Goal: Task Accomplishment & Management: Complete application form

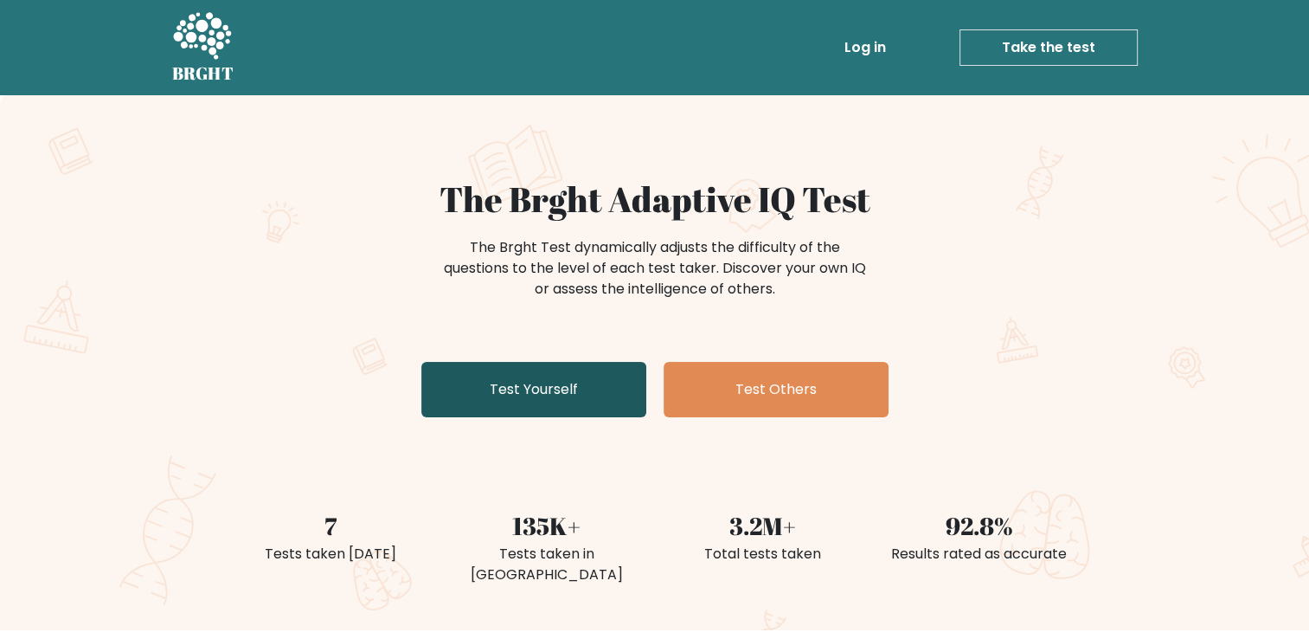
click at [487, 379] on link "Test Yourself" at bounding box center [533, 389] width 225 height 55
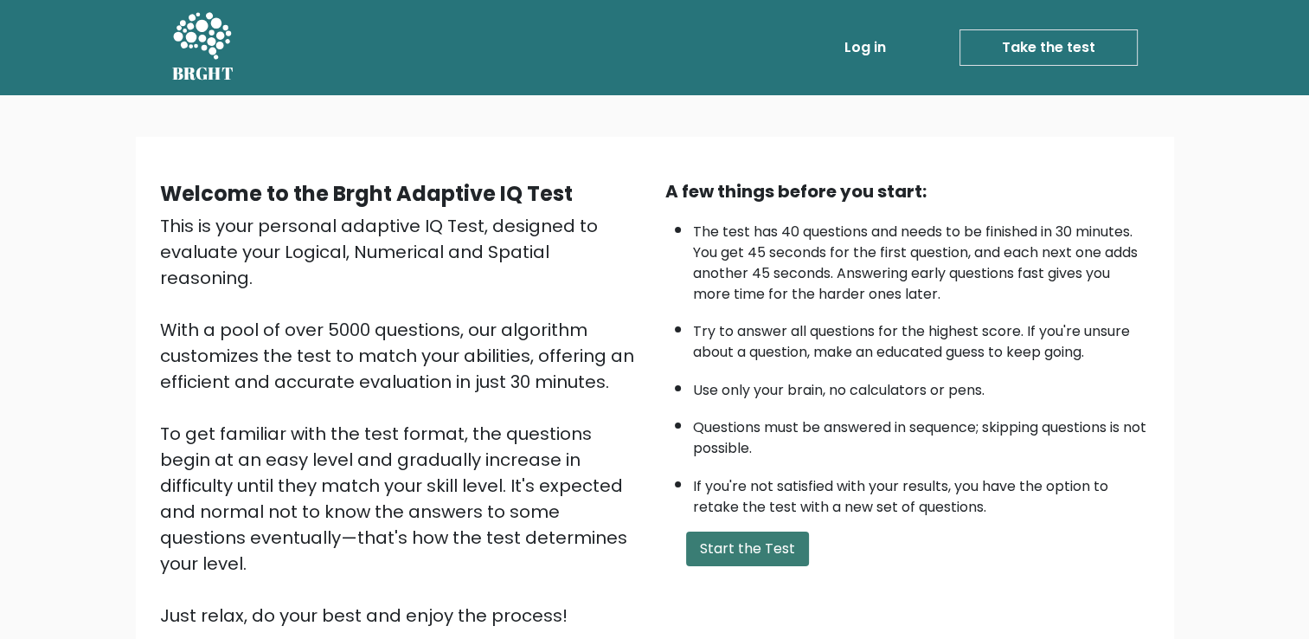
click at [771, 550] on button "Start the Test" at bounding box center [747, 548] width 123 height 35
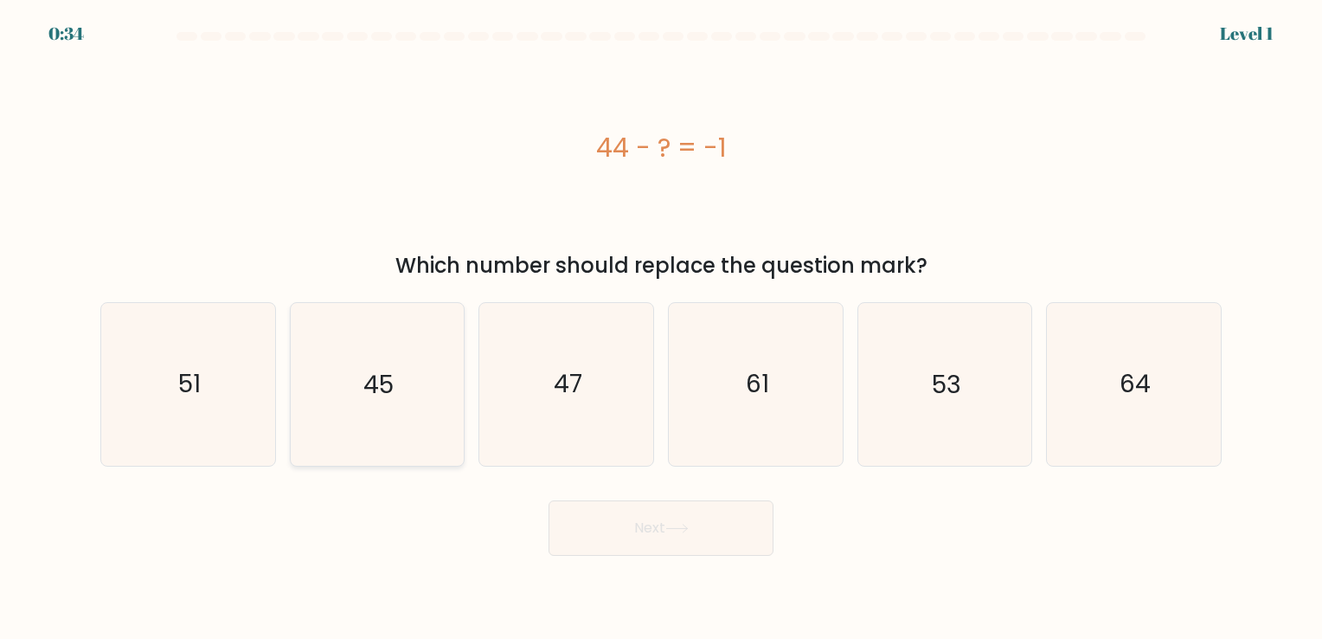
click at [408, 421] on icon "45" at bounding box center [377, 384] width 162 height 162
click at [661, 328] on input "b. 45" at bounding box center [661, 323] width 1 height 9
radio input "true"
click at [633, 535] on button "Next" at bounding box center [661, 527] width 225 height 55
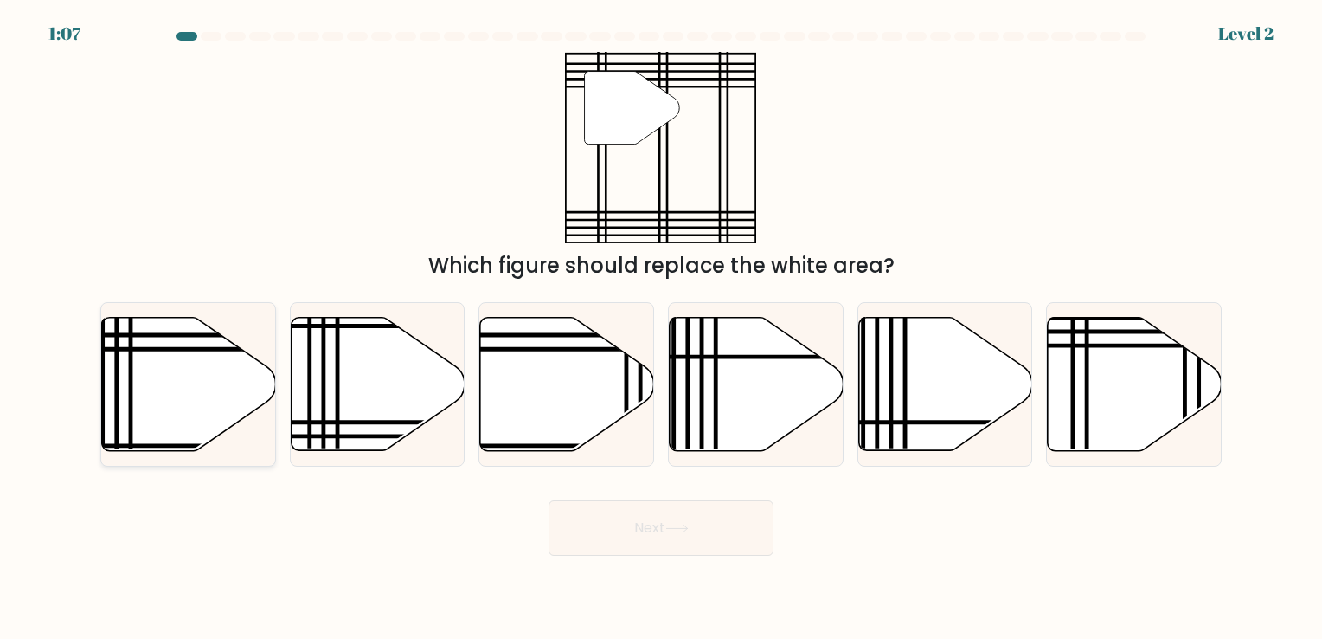
click at [208, 402] on icon at bounding box center [189, 383] width 174 height 133
click at [661, 328] on input "a." at bounding box center [661, 323] width 1 height 9
radio input "true"
click at [653, 552] on button "Next" at bounding box center [661, 527] width 225 height 55
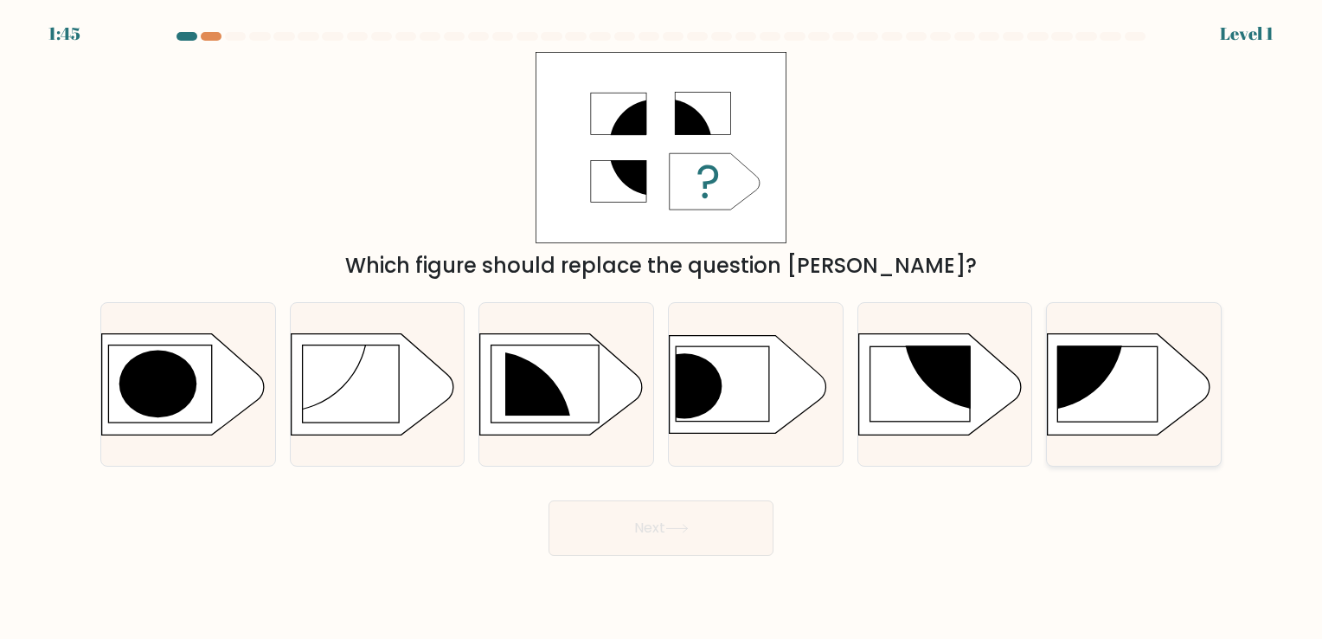
click at [1126, 382] on rect at bounding box center [1108, 383] width 100 height 75
click at [662, 328] on input "f." at bounding box center [661, 323] width 1 height 9
radio input "true"
click at [672, 533] on icon at bounding box center [676, 529] width 23 height 10
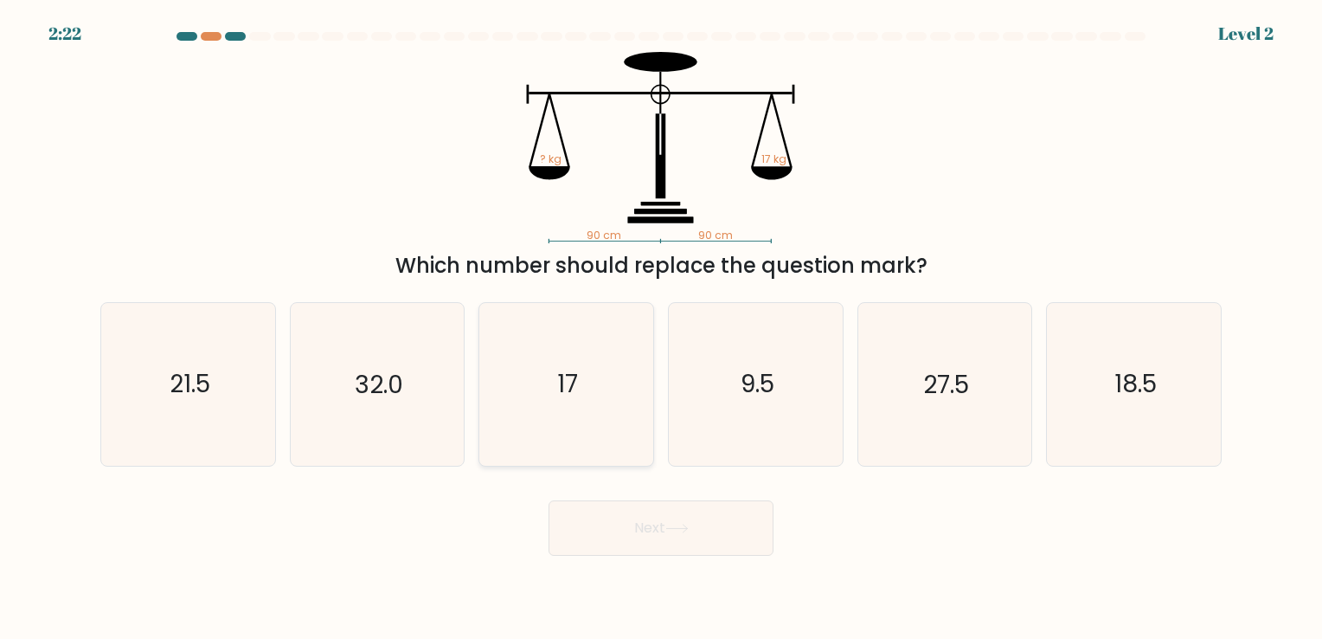
click at [597, 360] on icon "17" at bounding box center [566, 384] width 162 height 162
click at [661, 328] on input "c. 17" at bounding box center [661, 323] width 1 height 9
radio input "true"
click at [725, 517] on button "Next" at bounding box center [661, 527] width 225 height 55
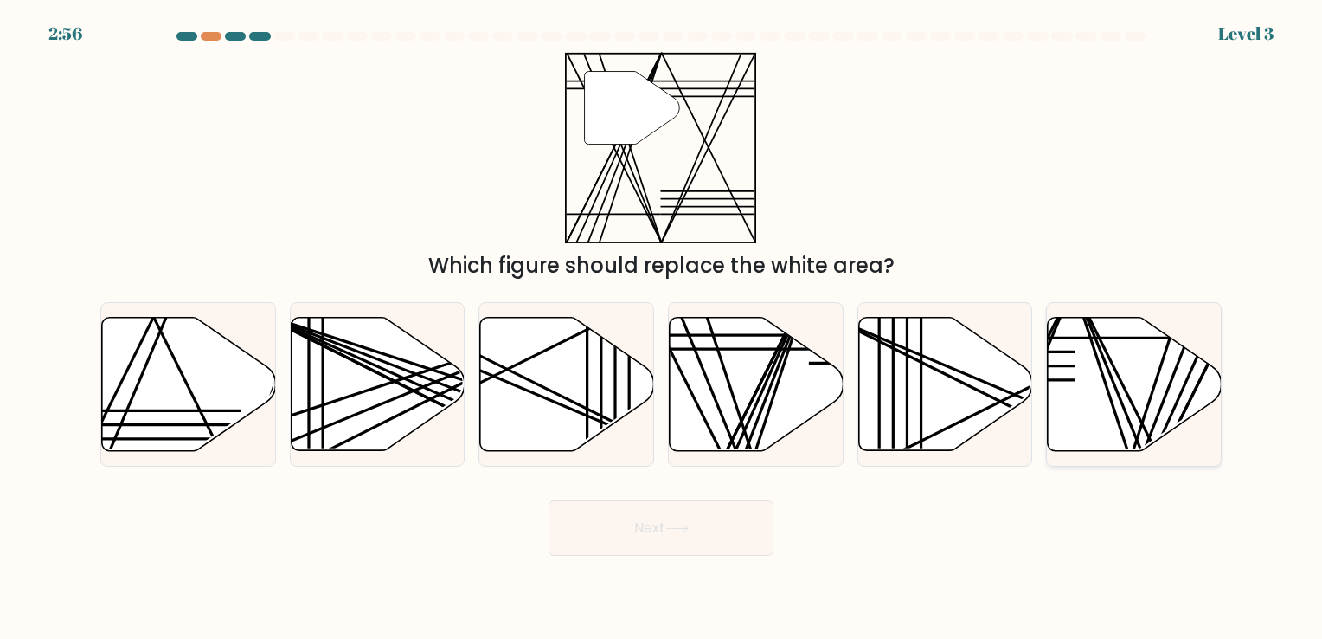
click at [1146, 419] on icon at bounding box center [1135, 383] width 174 height 133
click at [662, 328] on input "f." at bounding box center [661, 323] width 1 height 9
radio input "true"
click at [735, 540] on button "Next" at bounding box center [661, 527] width 225 height 55
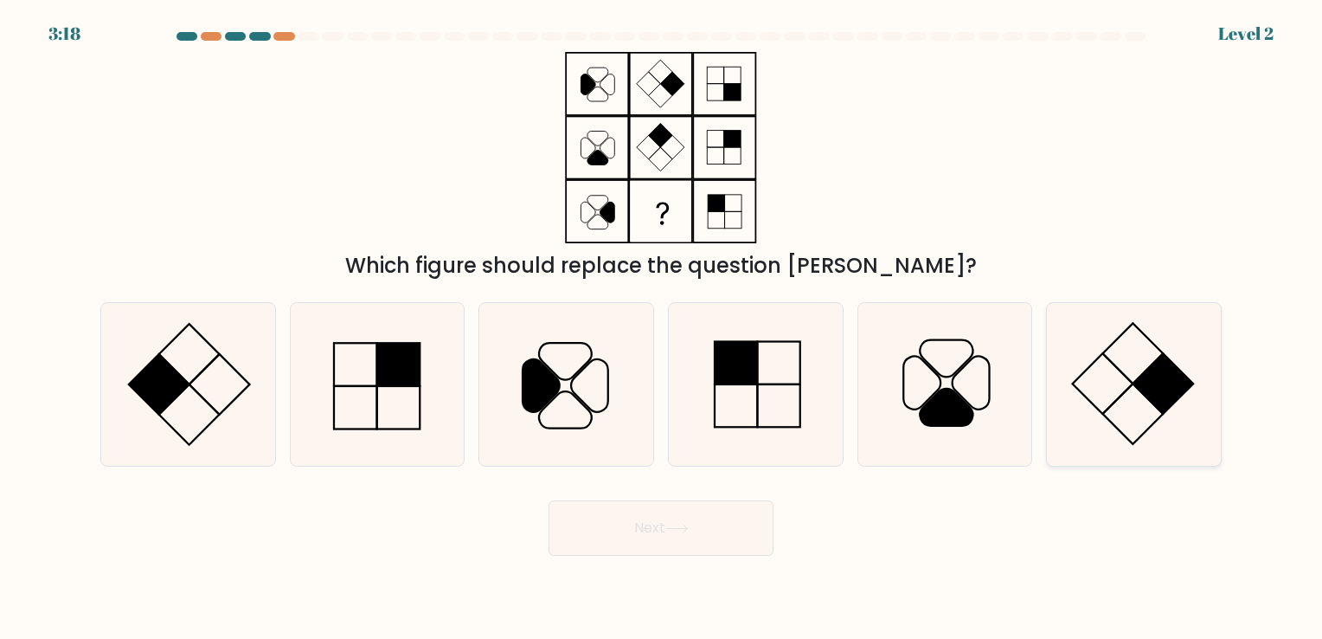
click at [1122, 325] on icon at bounding box center [1134, 384] width 162 height 162
click at [662, 325] on input "f." at bounding box center [661, 323] width 1 height 9
radio input "true"
click at [723, 539] on button "Next" at bounding box center [661, 527] width 225 height 55
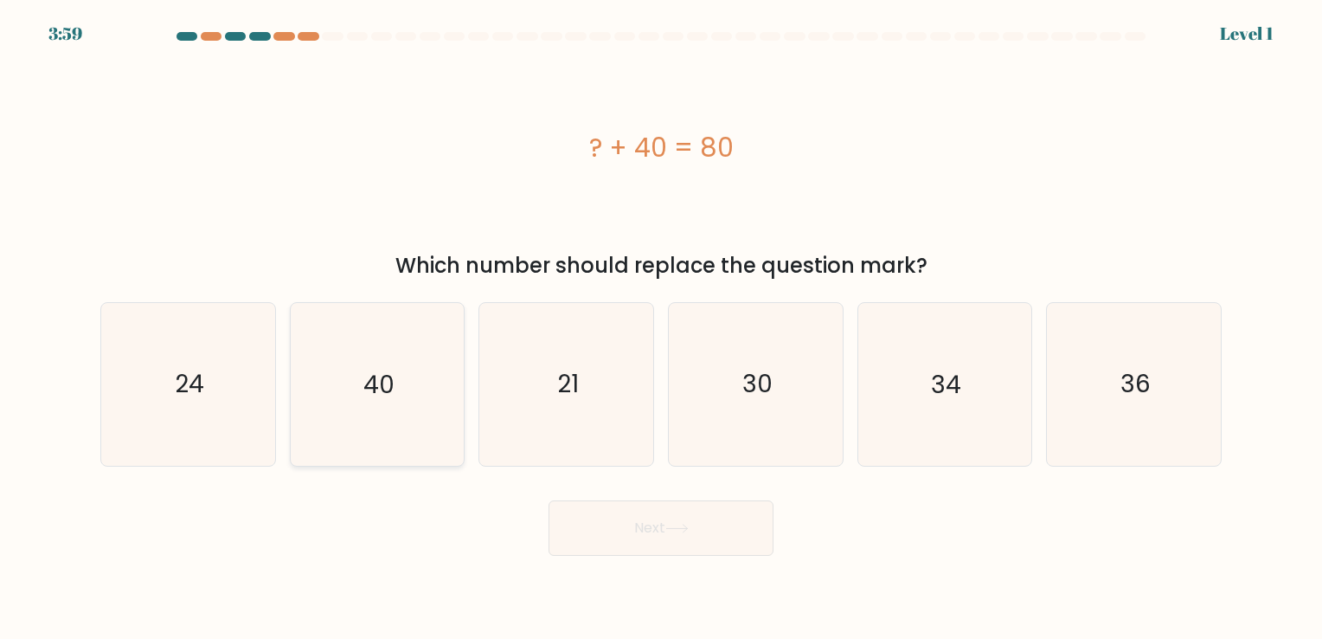
click at [371, 387] on text "40" at bounding box center [378, 385] width 31 height 34
click at [661, 328] on input "b. 40" at bounding box center [661, 323] width 1 height 9
radio input "true"
click at [631, 550] on button "Next" at bounding box center [661, 527] width 225 height 55
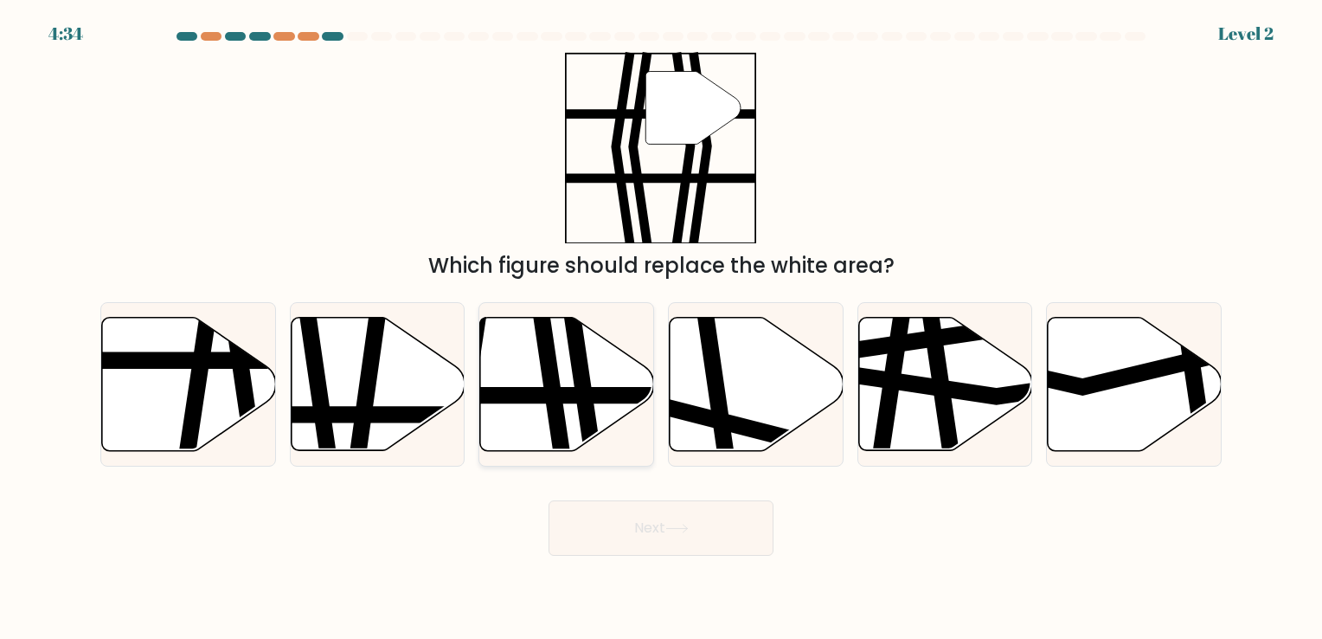
click at [553, 402] on icon at bounding box center [549, 458] width 25 height 350
click at [661, 328] on input "c." at bounding box center [661, 323] width 1 height 9
radio input "true"
click at [703, 537] on button "Next" at bounding box center [661, 527] width 225 height 55
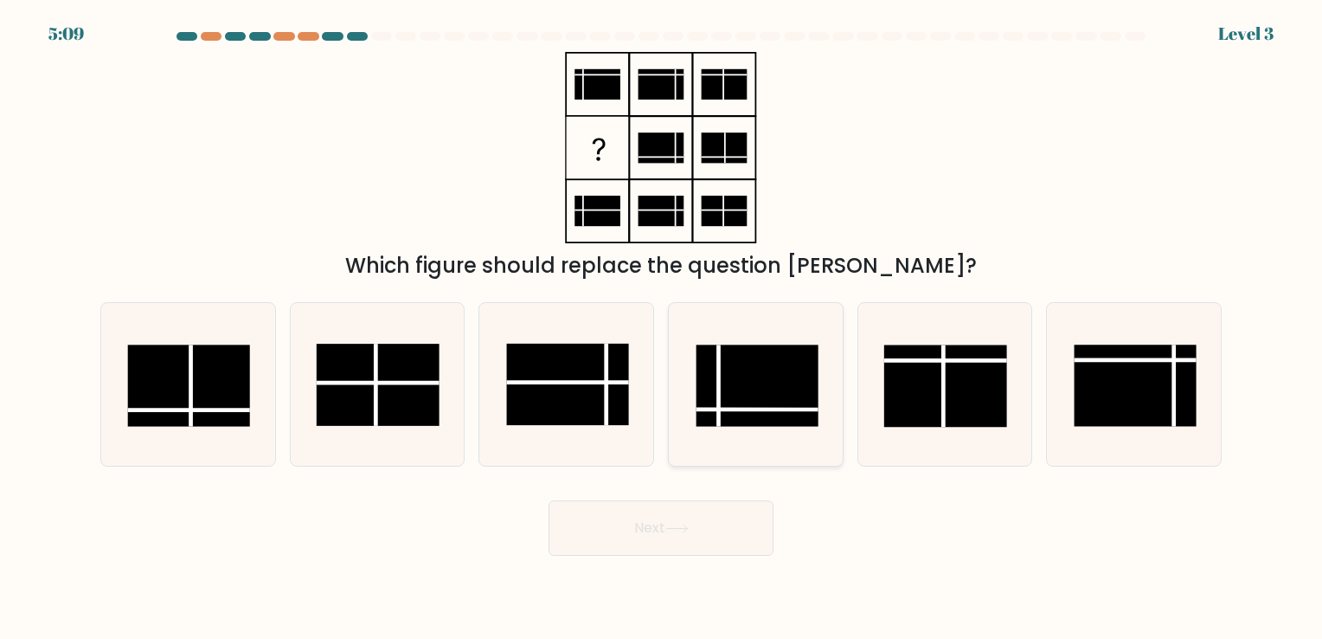
click at [768, 388] on rect at bounding box center [757, 385] width 122 height 81
click at [662, 328] on input "d." at bounding box center [661, 323] width 1 height 9
radio input "true"
click at [652, 540] on button "Next" at bounding box center [661, 527] width 225 height 55
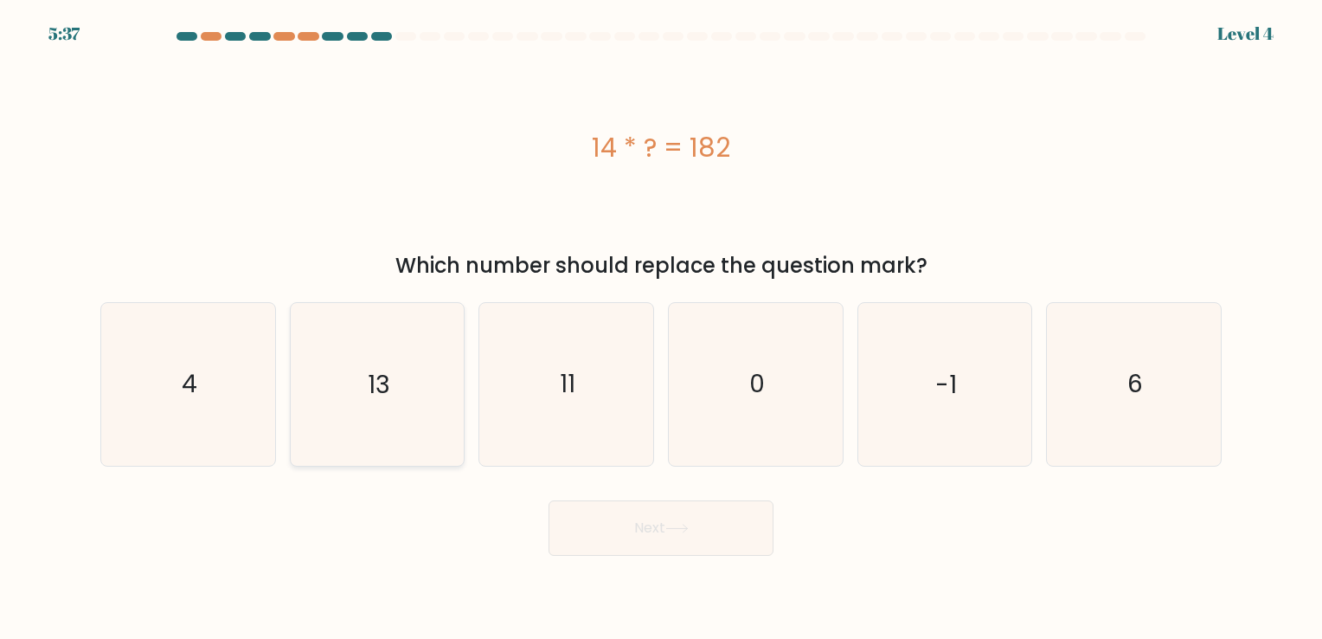
click at [419, 408] on icon "13" at bounding box center [377, 384] width 162 height 162
click at [661, 328] on input "b. 13" at bounding box center [661, 323] width 1 height 9
radio input "true"
click at [652, 536] on button "Next" at bounding box center [661, 527] width 225 height 55
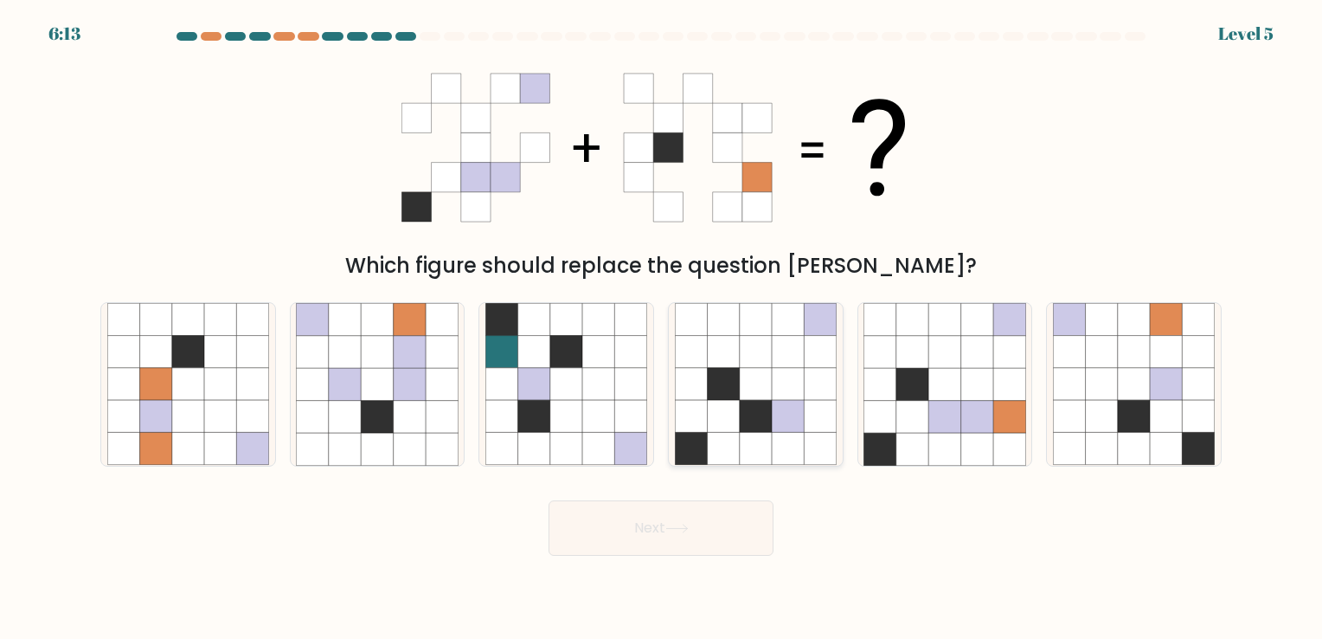
click at [794, 370] on icon at bounding box center [788, 384] width 32 height 32
click at [662, 328] on input "d." at bounding box center [661, 323] width 1 height 9
radio input "true"
click at [651, 523] on button "Next" at bounding box center [661, 527] width 225 height 55
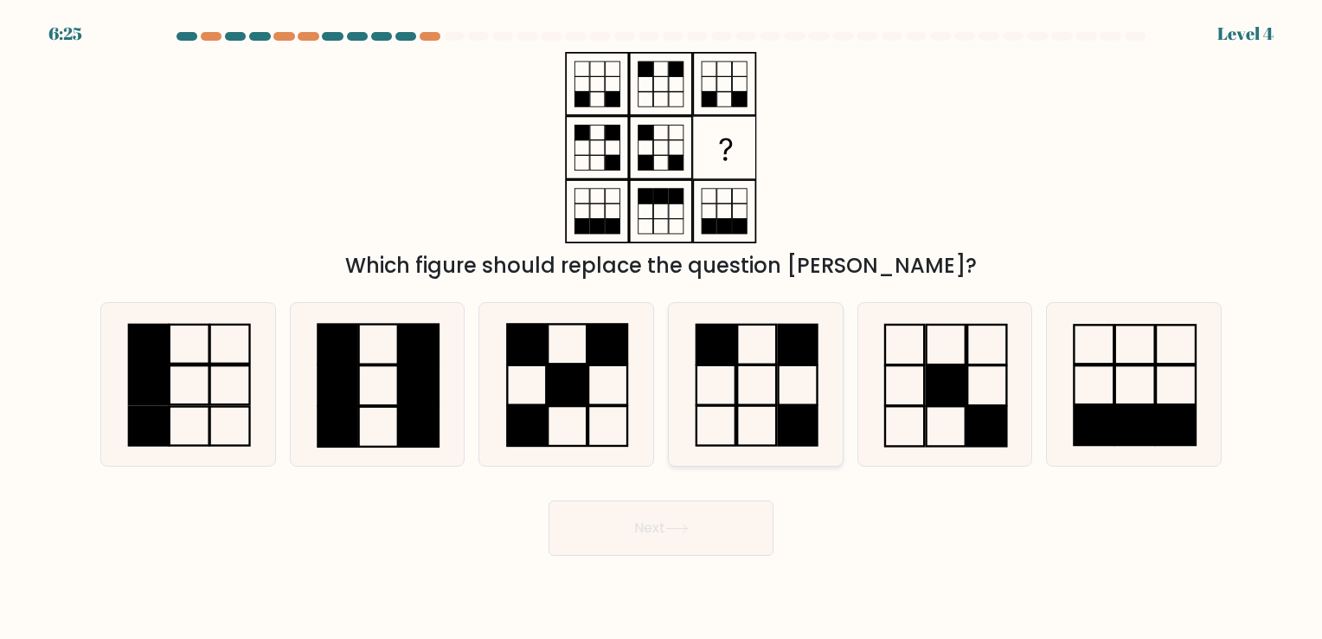
click at [749, 419] on icon at bounding box center [756, 384] width 162 height 162
click at [662, 328] on input "d." at bounding box center [661, 323] width 1 height 9
radio input "true"
click at [679, 525] on icon at bounding box center [676, 529] width 23 height 10
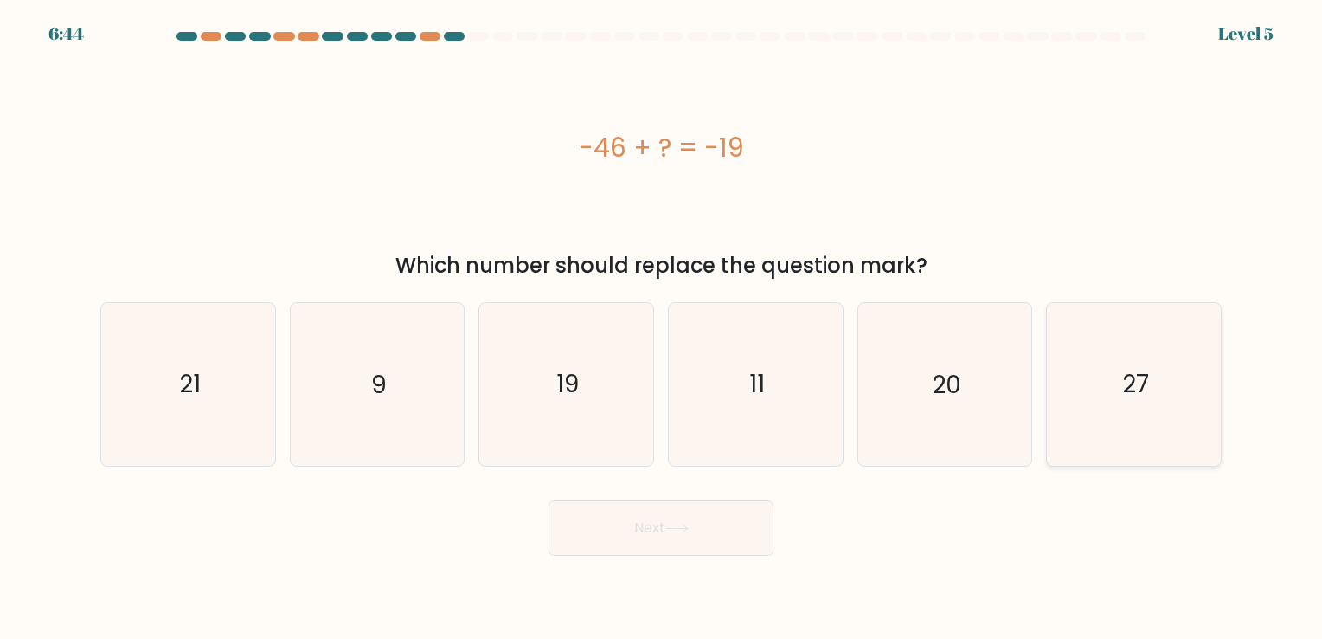
click at [1104, 355] on icon "27" at bounding box center [1134, 384] width 162 height 162
click at [662, 328] on input "f. 27" at bounding box center [661, 323] width 1 height 9
radio input "true"
click at [682, 519] on button "Next" at bounding box center [661, 527] width 225 height 55
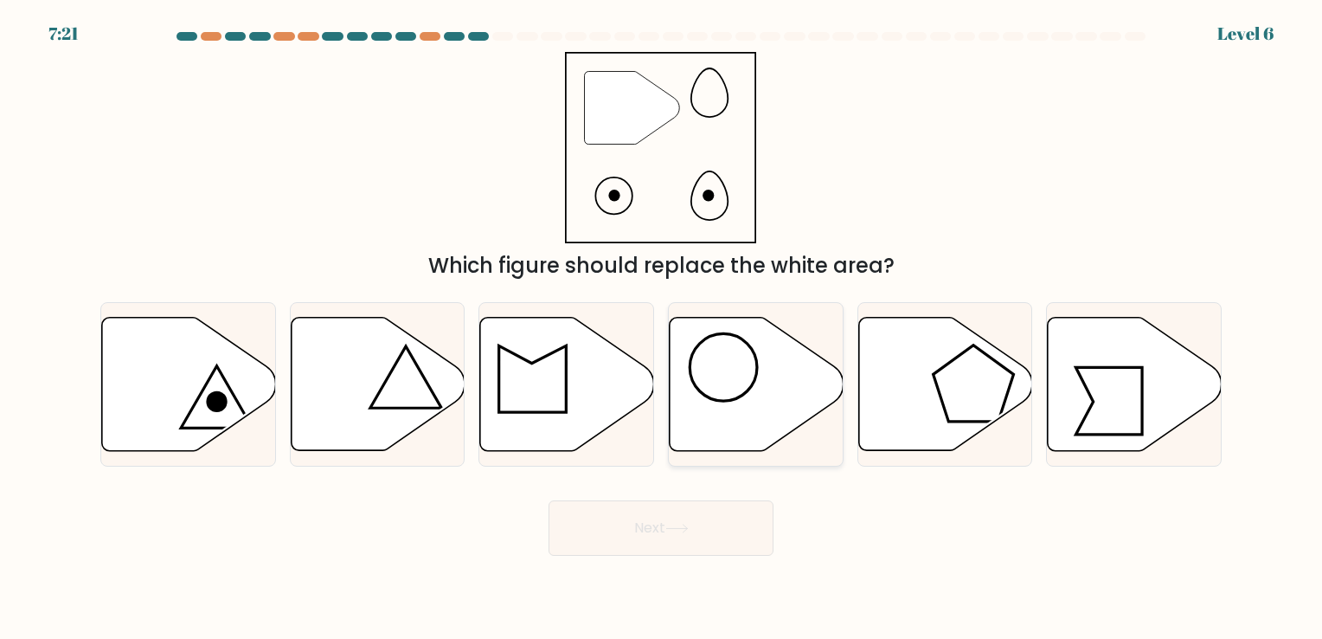
click at [733, 376] on icon at bounding box center [757, 383] width 174 height 133
click at [662, 328] on input "d." at bounding box center [661, 323] width 1 height 9
radio input "true"
click at [708, 530] on button "Next" at bounding box center [661, 527] width 225 height 55
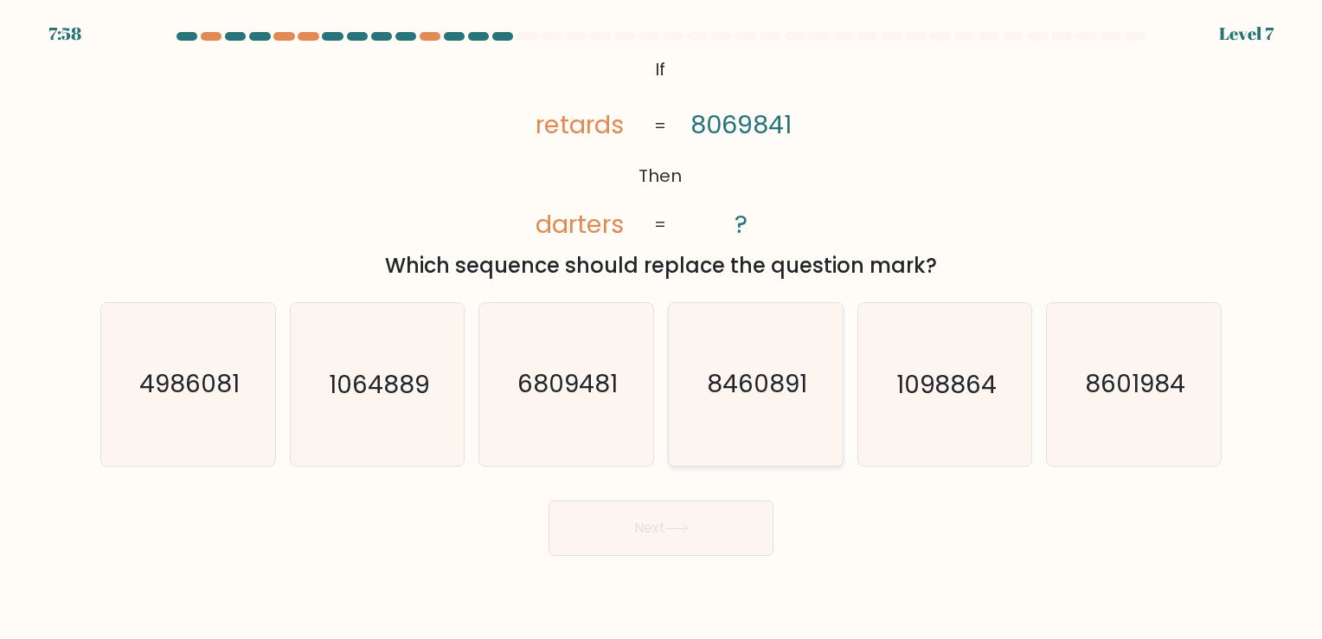
click at [763, 345] on icon "8460891" at bounding box center [756, 384] width 162 height 162
click at [662, 328] on input "d. 8460891" at bounding box center [661, 323] width 1 height 9
radio input "true"
click at [663, 526] on button "Next" at bounding box center [661, 527] width 225 height 55
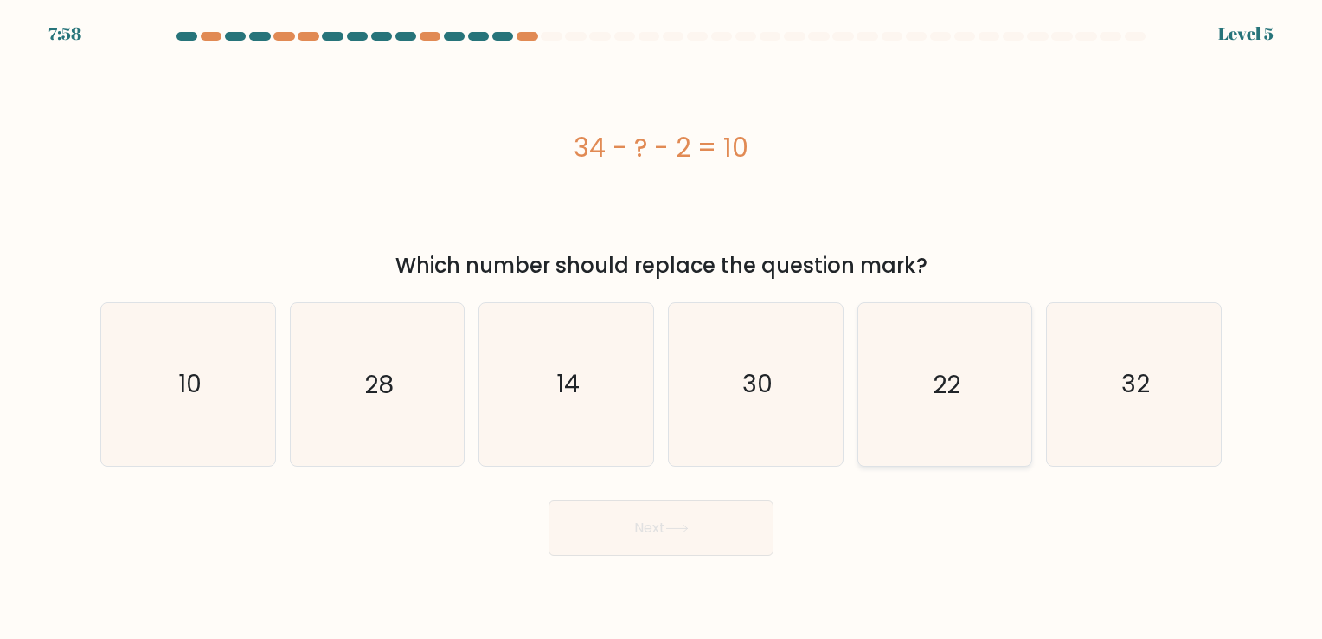
click at [945, 358] on icon "22" at bounding box center [945, 384] width 162 height 162
click at [662, 328] on input "e. 22" at bounding box center [661, 323] width 1 height 9
radio input "true"
click at [732, 534] on button "Next" at bounding box center [661, 527] width 225 height 55
click at [717, 532] on button "Next" at bounding box center [661, 527] width 225 height 55
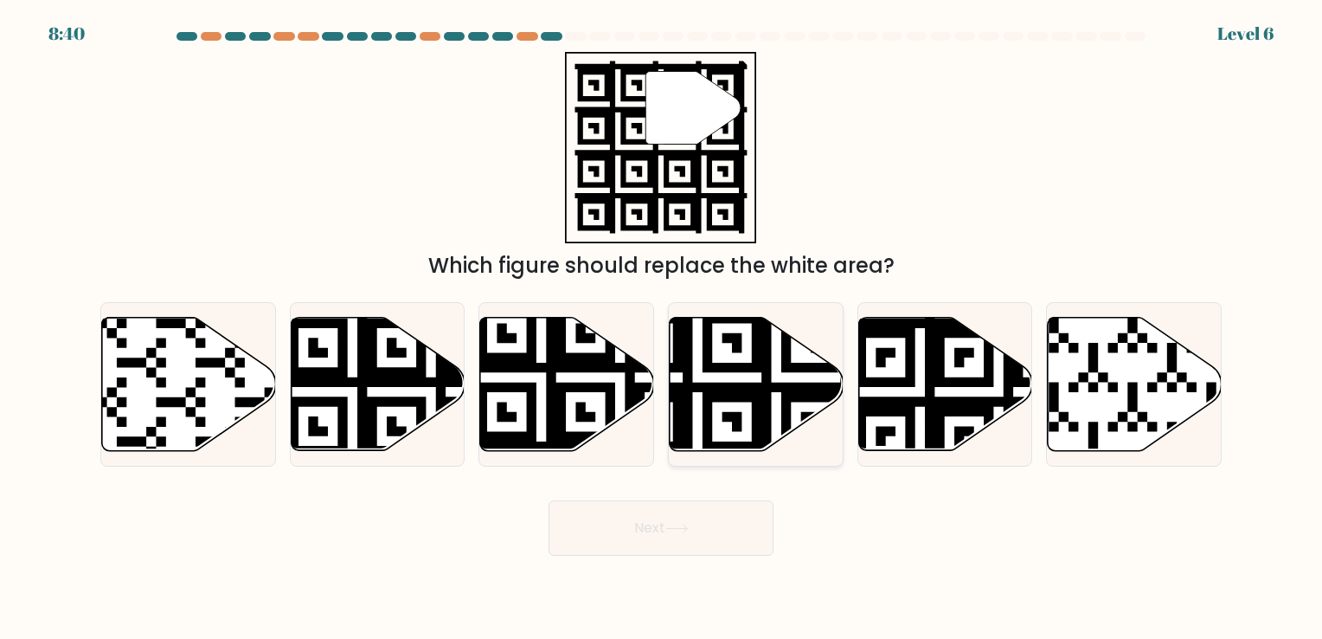
click at [727, 363] on icon at bounding box center [697, 456] width 315 height 315
click at [662, 328] on input "d." at bounding box center [661, 323] width 1 height 9
radio input "true"
click at [699, 522] on button "Next" at bounding box center [661, 527] width 225 height 55
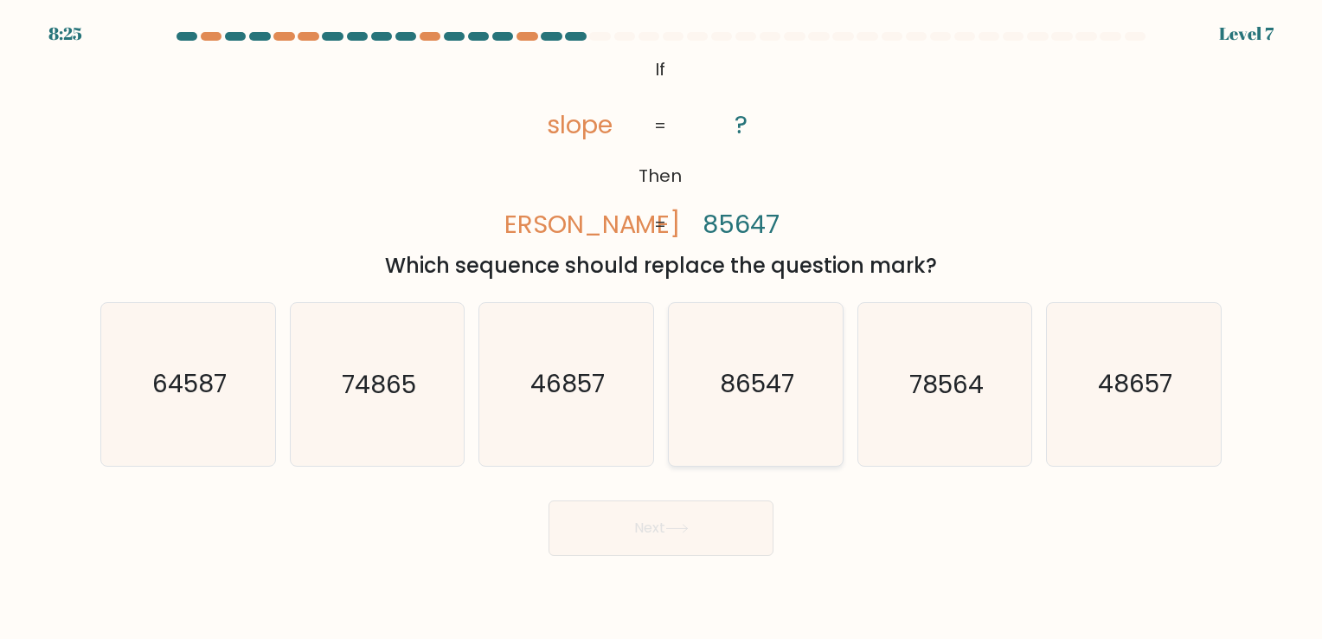
click at [786, 350] on icon "86547" at bounding box center [756, 384] width 162 height 162
click at [662, 328] on input "d. 86547" at bounding box center [661, 323] width 1 height 9
radio input "true"
click at [713, 518] on button "Next" at bounding box center [661, 527] width 225 height 55
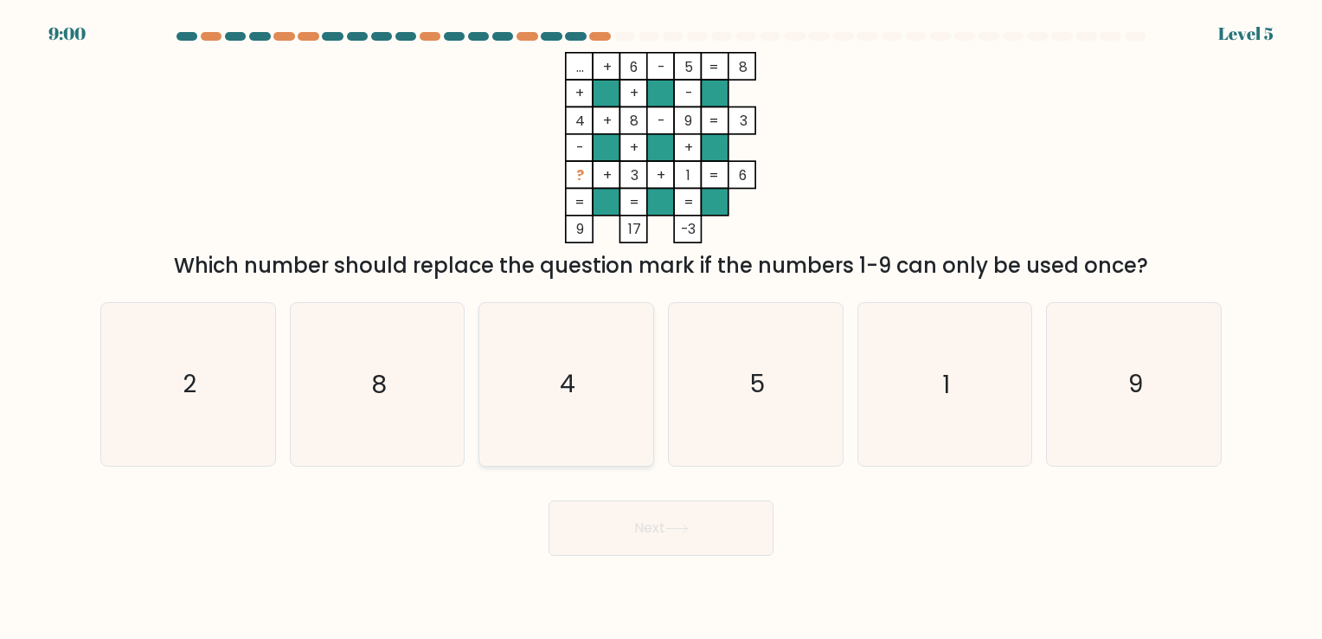
click at [227, 370] on icon "2" at bounding box center [188, 384] width 162 height 162
click at [661, 328] on input "a. 2" at bounding box center [661, 323] width 1 height 9
radio input "true"
click at [588, 572] on body "9:00 Level 5" at bounding box center [661, 319] width 1322 height 639
click at [629, 537] on button "Next" at bounding box center [661, 527] width 225 height 55
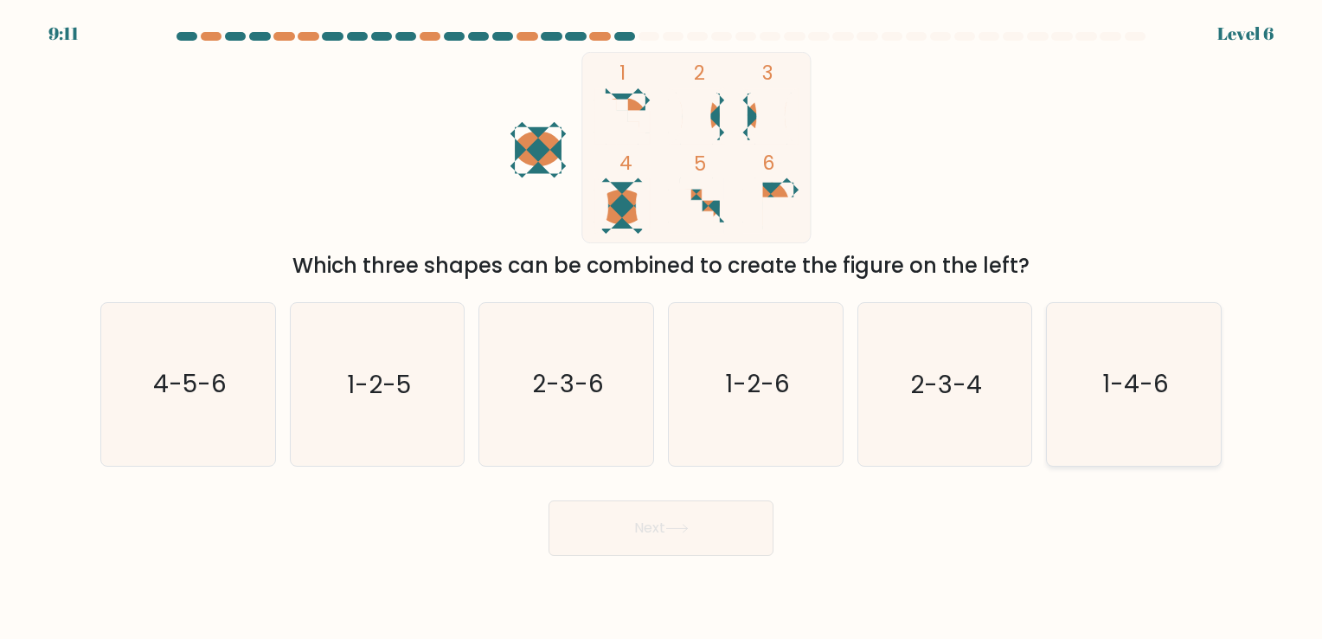
click at [1095, 357] on icon "1-4-6" at bounding box center [1134, 384] width 162 height 162
click at [662, 328] on input "f. 1-4-6" at bounding box center [661, 323] width 1 height 9
radio input "true"
click at [699, 515] on button "Next" at bounding box center [661, 527] width 225 height 55
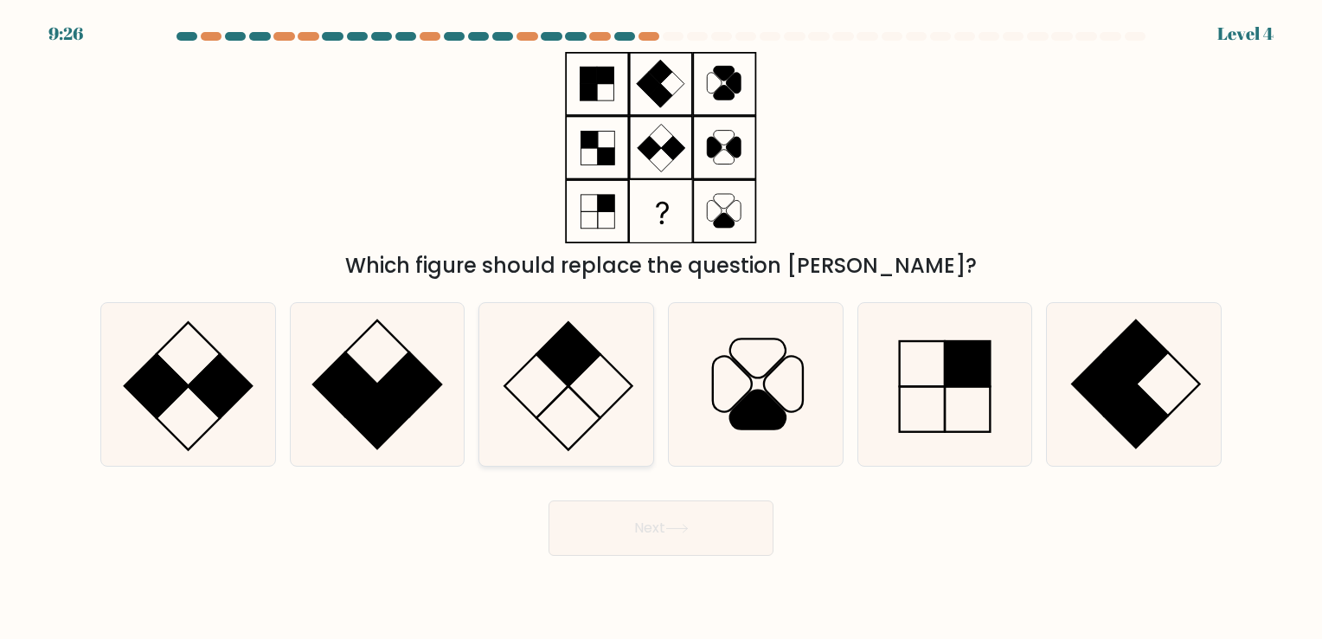
click at [577, 382] on icon at bounding box center [566, 384] width 162 height 162
click at [661, 328] on input "c." at bounding box center [661, 323] width 1 height 9
radio input "true"
click at [676, 550] on button "Next" at bounding box center [661, 527] width 225 height 55
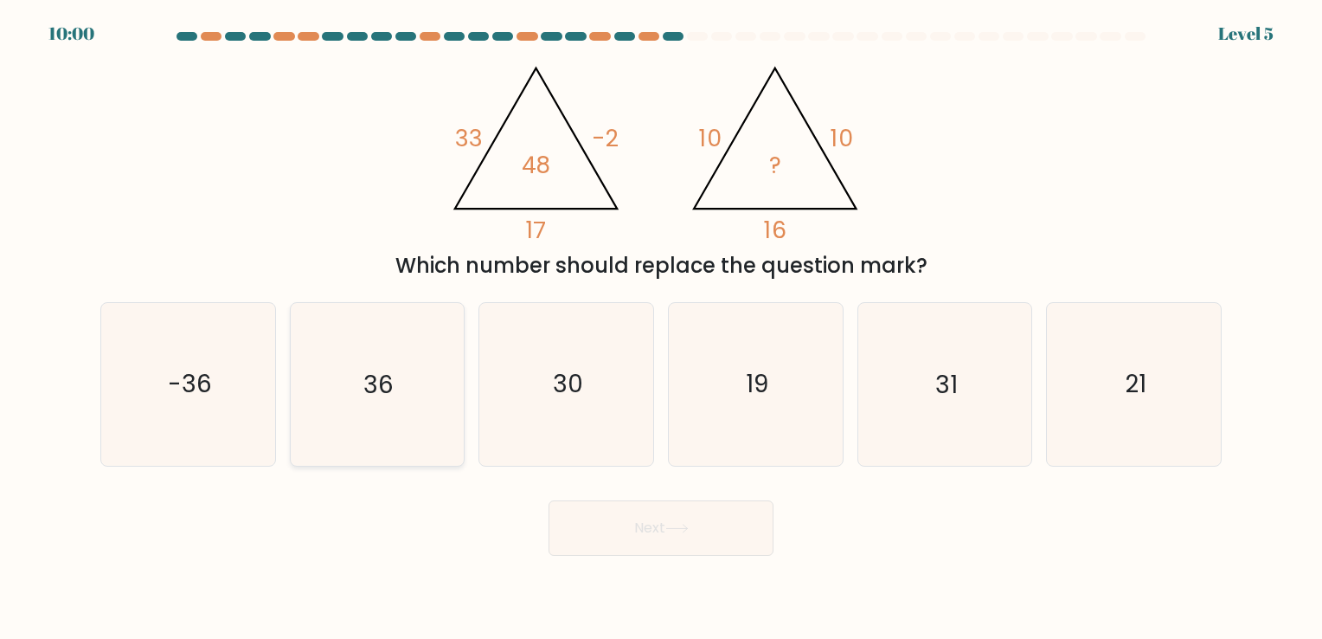
click at [392, 303] on icon "36" at bounding box center [377, 384] width 162 height 162
click at [661, 319] on input "b. 36" at bounding box center [661, 323] width 1 height 9
radio input "true"
click at [579, 532] on button "Next" at bounding box center [661, 527] width 225 height 55
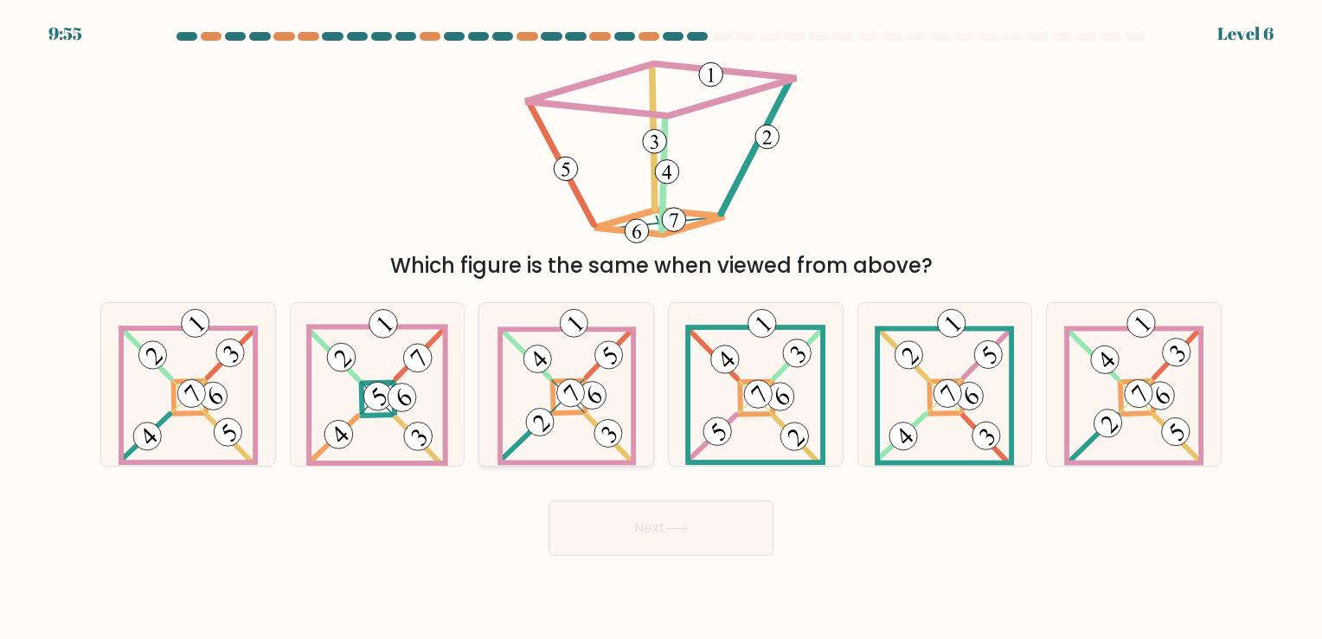
click at [569, 422] on icon at bounding box center [567, 384] width 138 height 162
click at [661, 328] on input "c." at bounding box center [661, 323] width 1 height 9
radio input "true"
click at [648, 530] on button "Next" at bounding box center [661, 527] width 225 height 55
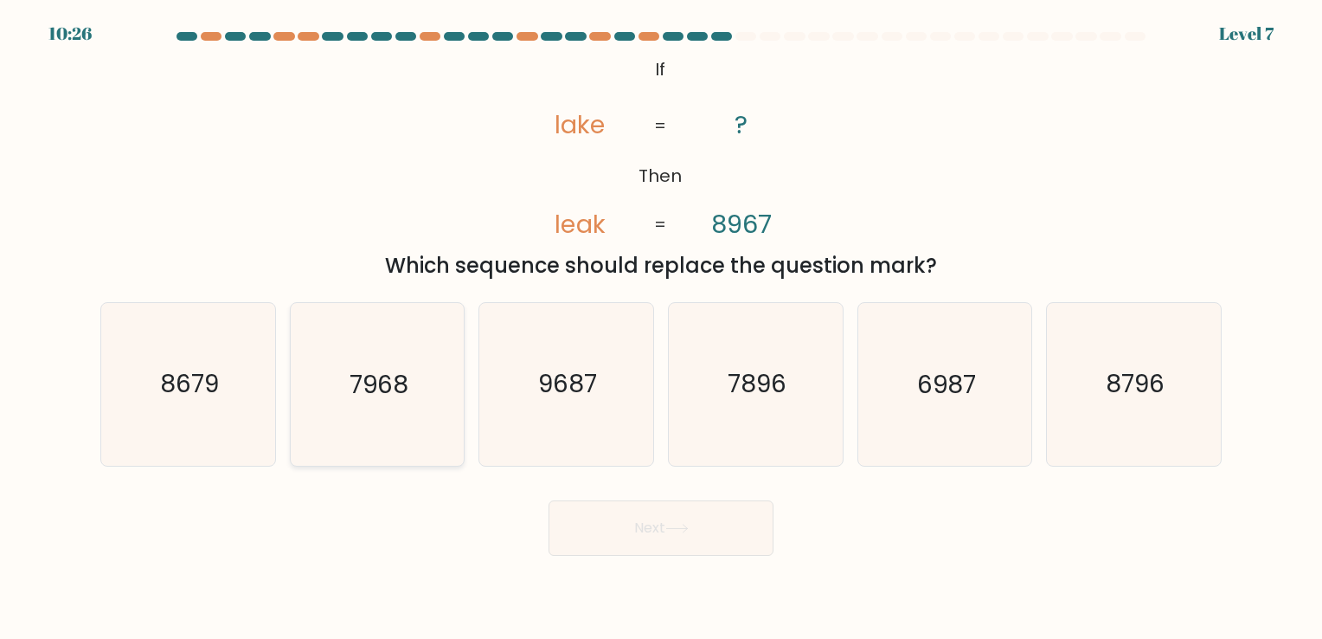
click at [417, 382] on icon "7968" at bounding box center [377, 384] width 162 height 162
click at [661, 328] on input "b. 7968" at bounding box center [661, 323] width 1 height 9
radio input "true"
click at [614, 520] on button "Next" at bounding box center [661, 527] width 225 height 55
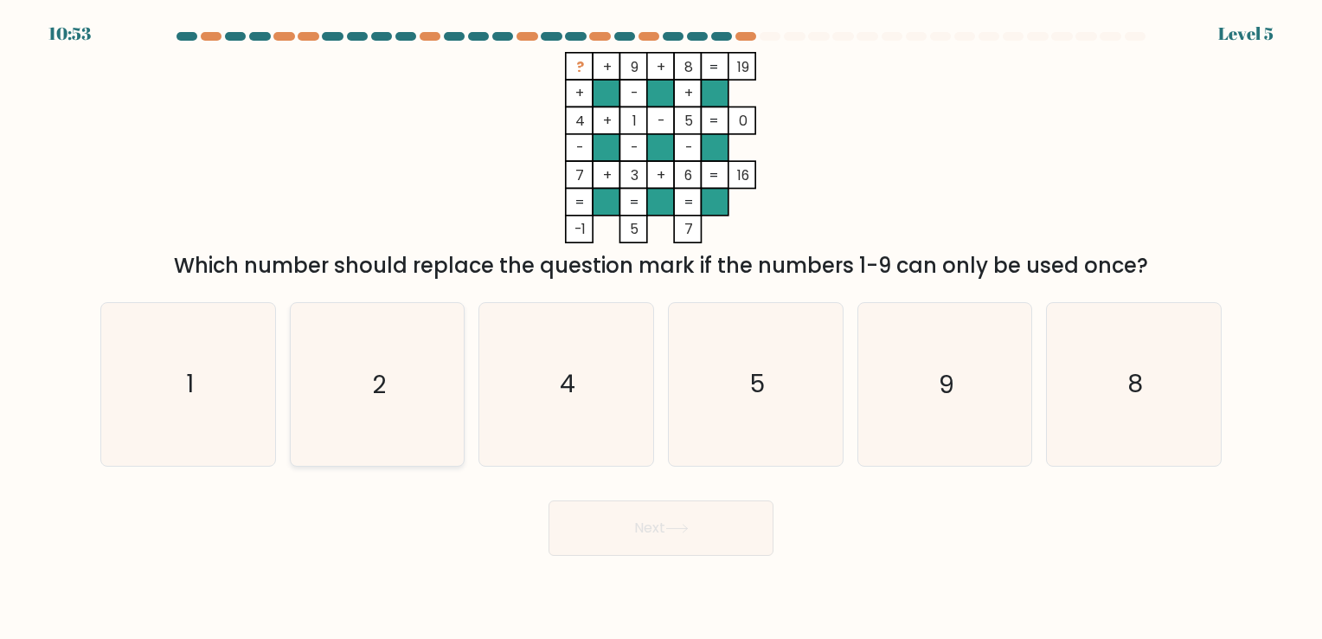
click at [357, 382] on icon "2" at bounding box center [377, 384] width 162 height 162
click at [661, 328] on input "b. 2" at bounding box center [661, 323] width 1 height 9
radio input "true"
click at [627, 526] on button "Next" at bounding box center [661, 527] width 225 height 55
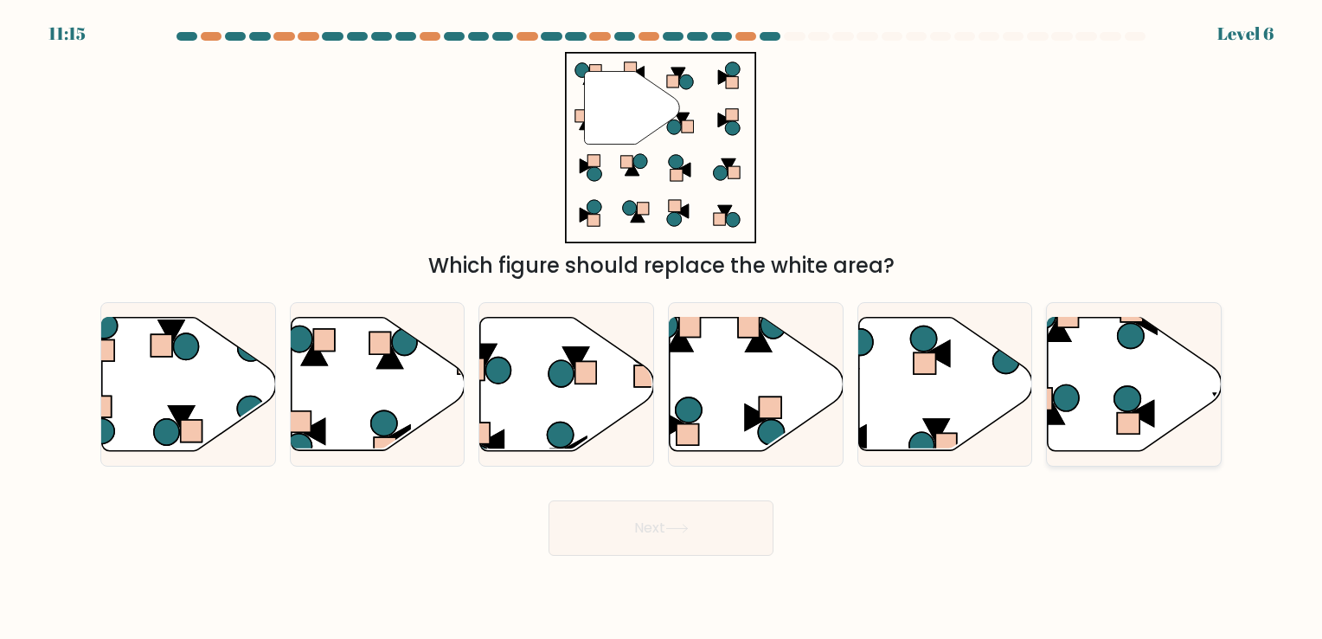
click at [1061, 388] on icon at bounding box center [1066, 397] width 25 height 26
click at [662, 328] on input "f." at bounding box center [661, 323] width 1 height 9
radio input "true"
click at [723, 524] on button "Next" at bounding box center [661, 527] width 225 height 55
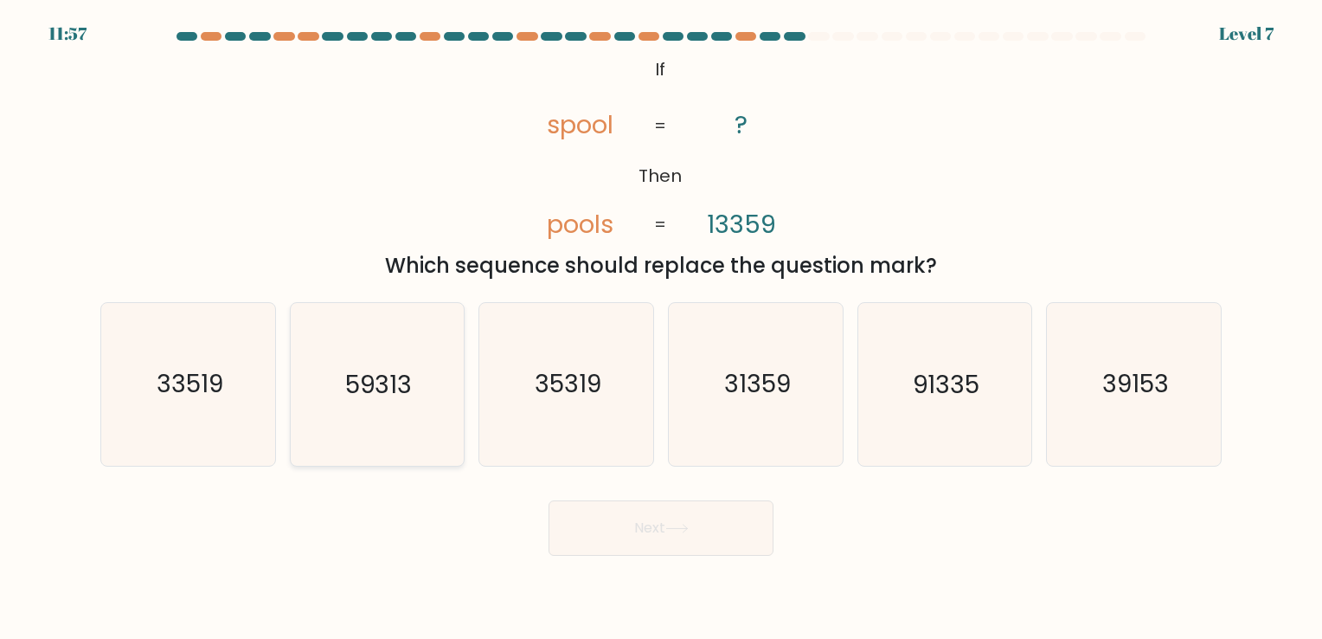
click at [370, 375] on text "59313" at bounding box center [378, 385] width 67 height 34
click at [661, 328] on input "b. 59313" at bounding box center [661, 323] width 1 height 9
radio input "true"
click at [640, 531] on button "Next" at bounding box center [661, 527] width 225 height 55
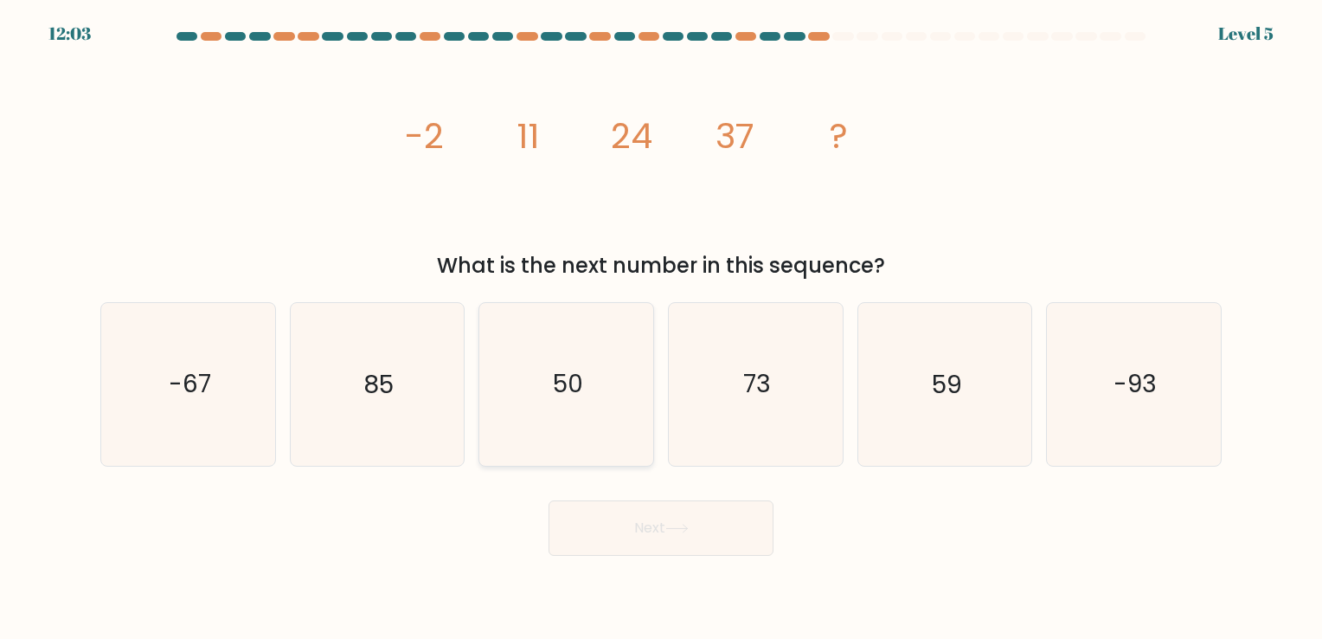
click at [528, 335] on icon "50" at bounding box center [566, 384] width 162 height 162
click at [661, 328] on input "c. 50" at bounding box center [661, 323] width 1 height 9
radio input "true"
click at [661, 517] on button "Next" at bounding box center [661, 527] width 225 height 55
click at [640, 502] on button "Next" at bounding box center [661, 527] width 225 height 55
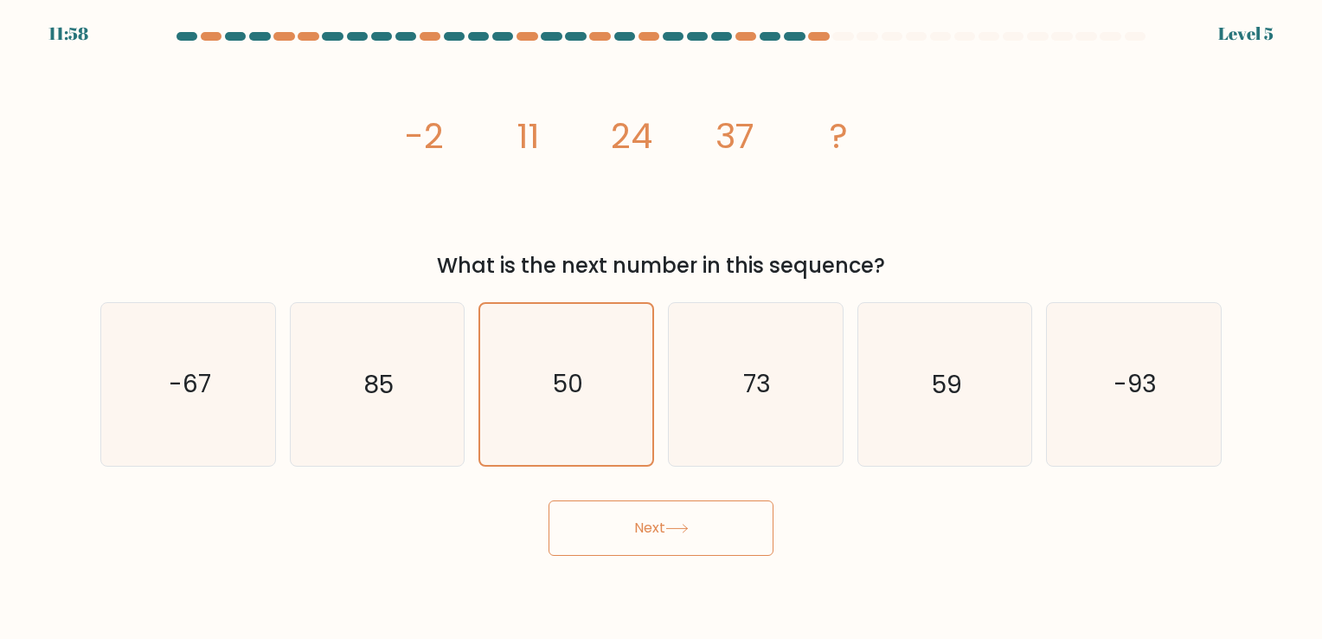
click at [652, 528] on button "Next" at bounding box center [661, 527] width 225 height 55
click at [599, 527] on button "Next" at bounding box center [661, 527] width 225 height 55
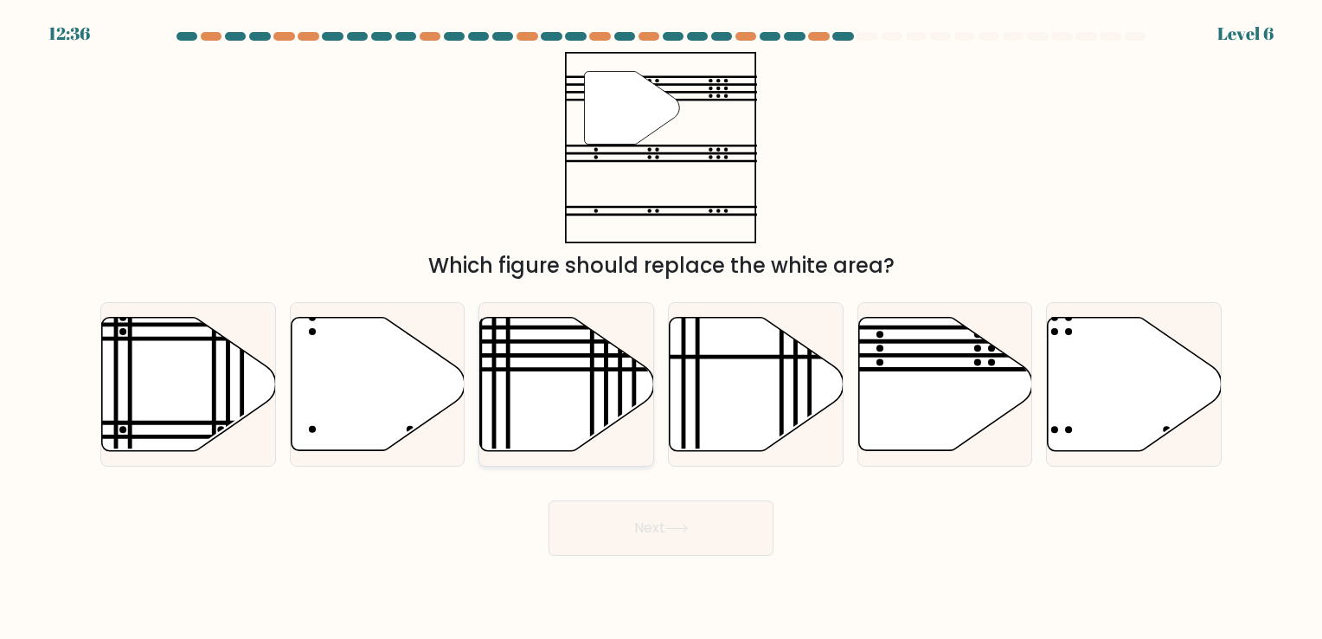
click at [564, 413] on icon at bounding box center [567, 383] width 174 height 133
click at [661, 328] on input "c." at bounding box center [661, 323] width 1 height 9
radio input "true"
click at [622, 523] on button "Next" at bounding box center [661, 527] width 225 height 55
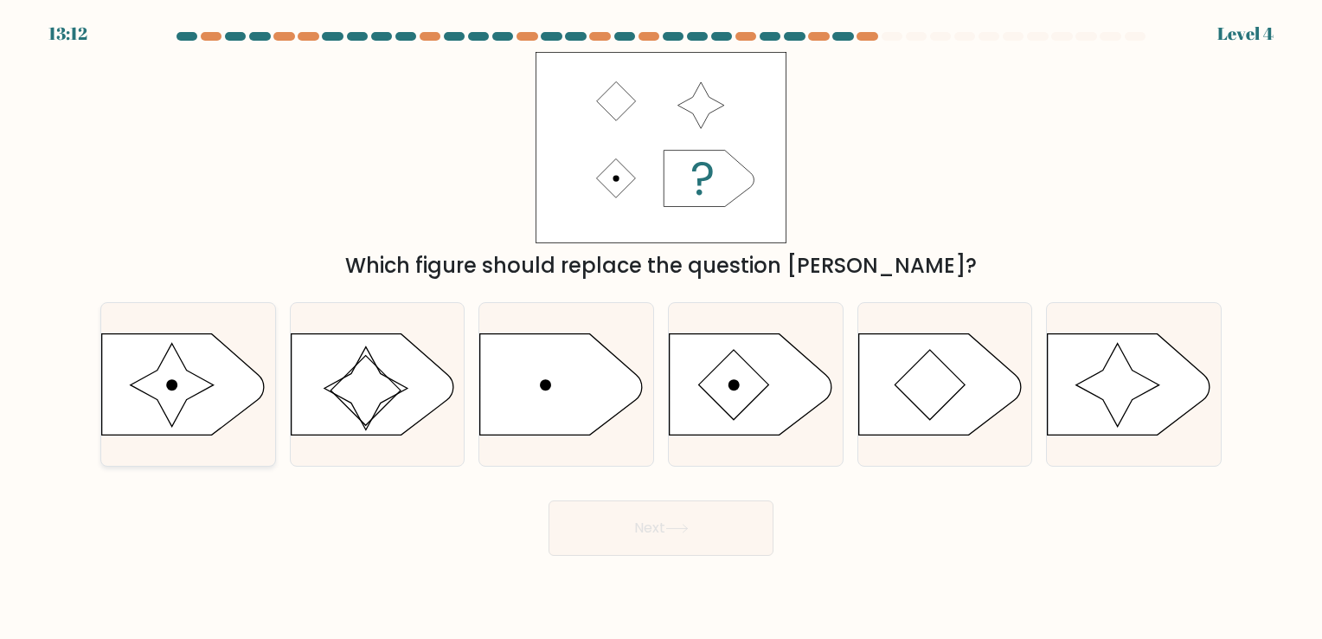
click at [166, 399] on icon at bounding box center [172, 385] width 83 height 83
click at [661, 328] on input "a." at bounding box center [661, 323] width 1 height 9
radio input "true"
click at [634, 517] on button "Next" at bounding box center [661, 527] width 225 height 55
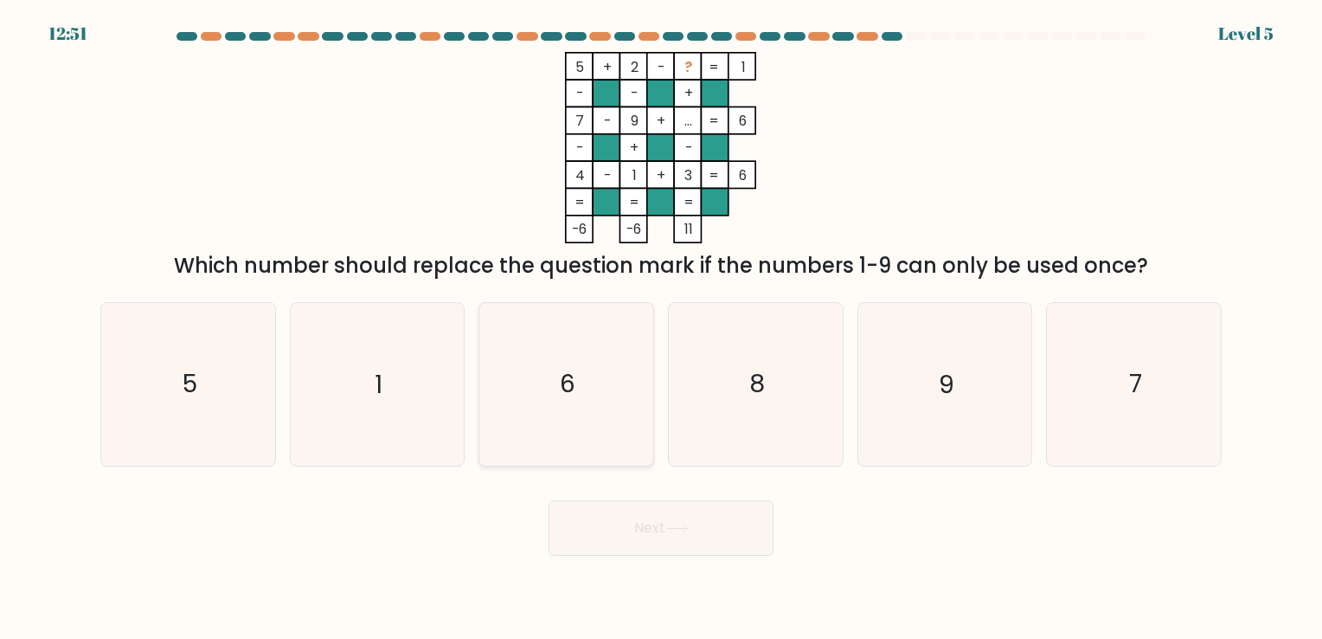
click at [526, 426] on icon "6" at bounding box center [566, 384] width 162 height 162
click at [661, 328] on input "c. 6" at bounding box center [661, 323] width 1 height 9
radio input "true"
click at [670, 550] on button "Next" at bounding box center [661, 527] width 225 height 55
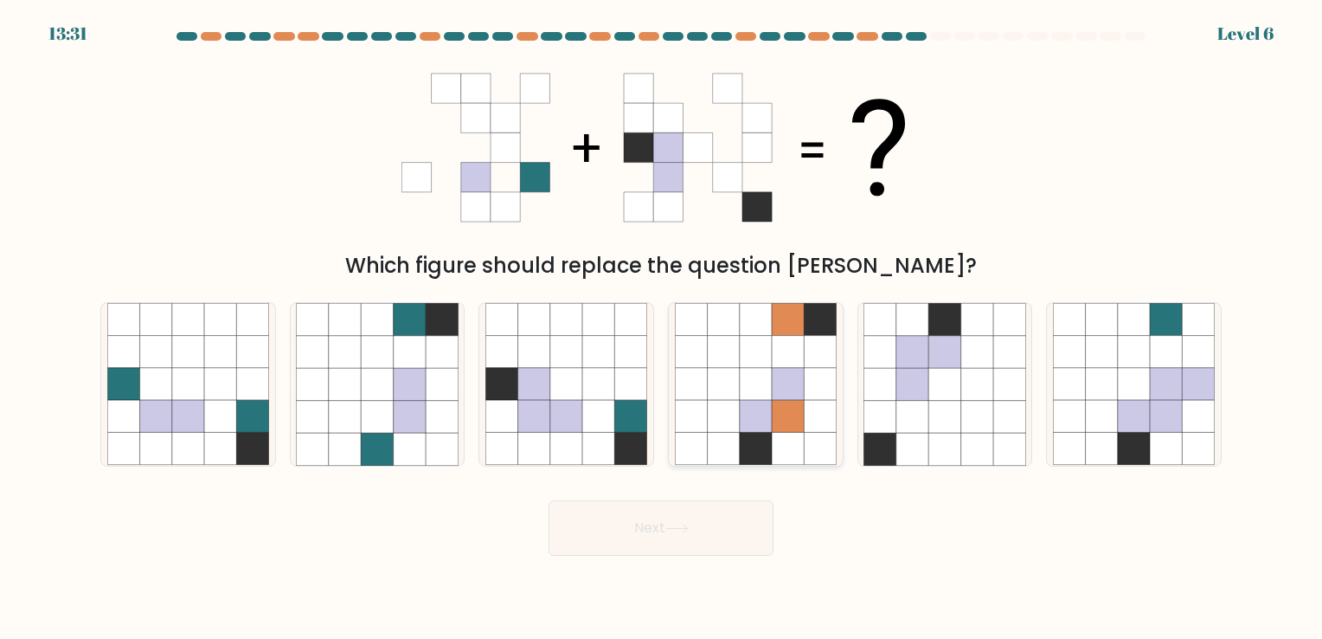
click at [827, 440] on icon at bounding box center [820, 449] width 32 height 32
click at [662, 328] on input "d." at bounding box center [661, 323] width 1 height 9
radio input "true"
click at [640, 512] on button "Next" at bounding box center [661, 527] width 225 height 55
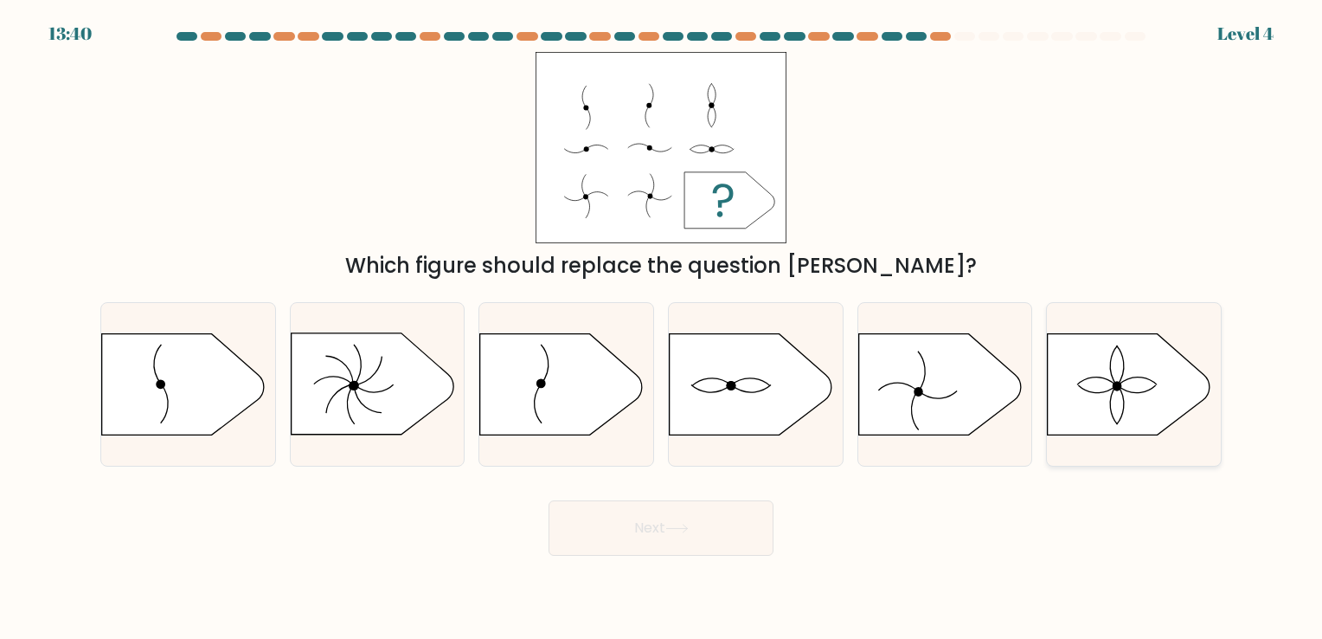
click at [1129, 354] on icon at bounding box center [1129, 383] width 163 height 101
click at [662, 328] on input "f." at bounding box center [661, 323] width 1 height 9
radio input "true"
click at [686, 531] on icon at bounding box center [676, 529] width 23 height 10
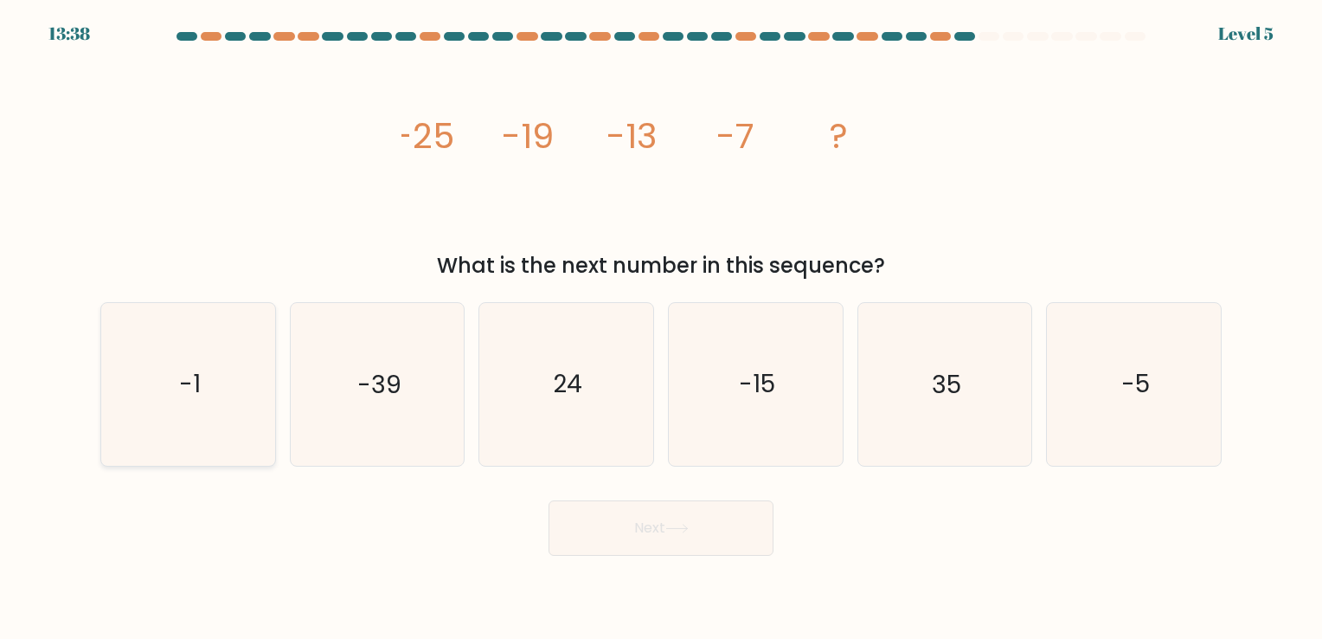
click at [215, 408] on icon "-1" at bounding box center [188, 384] width 162 height 162
click at [661, 328] on input "a. -1" at bounding box center [661, 323] width 1 height 9
radio input "true"
click at [623, 530] on button "Next" at bounding box center [661, 527] width 225 height 55
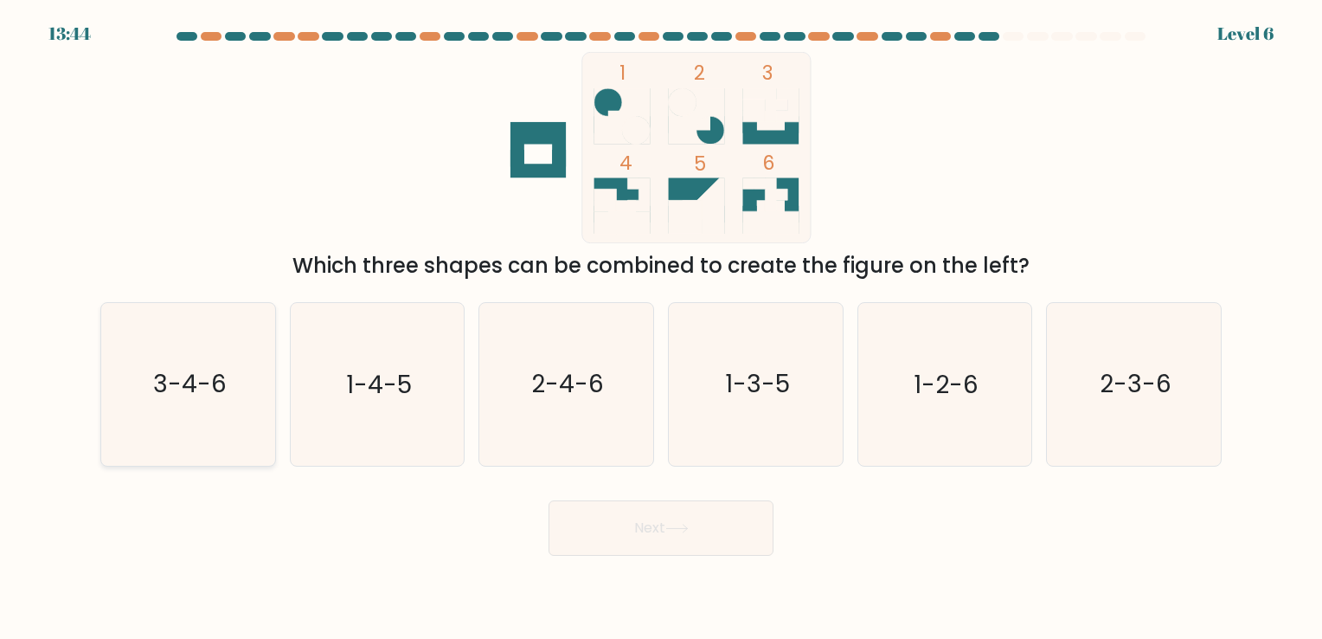
click at [208, 421] on icon "3-4-6" at bounding box center [188, 384] width 162 height 162
click at [661, 328] on input "a. 3-4-6" at bounding box center [661, 323] width 1 height 9
radio input "true"
click at [678, 530] on icon at bounding box center [676, 529] width 23 height 10
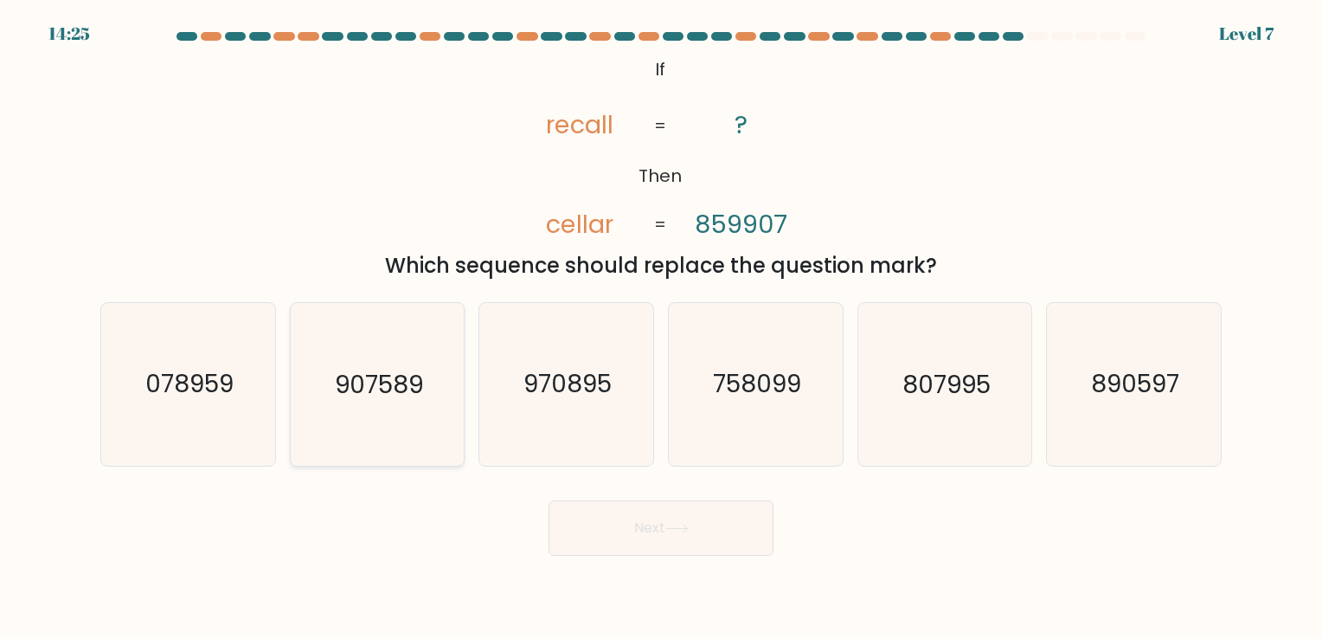
click at [406, 395] on text "907589" at bounding box center [379, 385] width 88 height 34
click at [661, 328] on input "b. 907589" at bounding box center [661, 323] width 1 height 9
radio input "true"
click at [644, 537] on button "Next" at bounding box center [661, 527] width 225 height 55
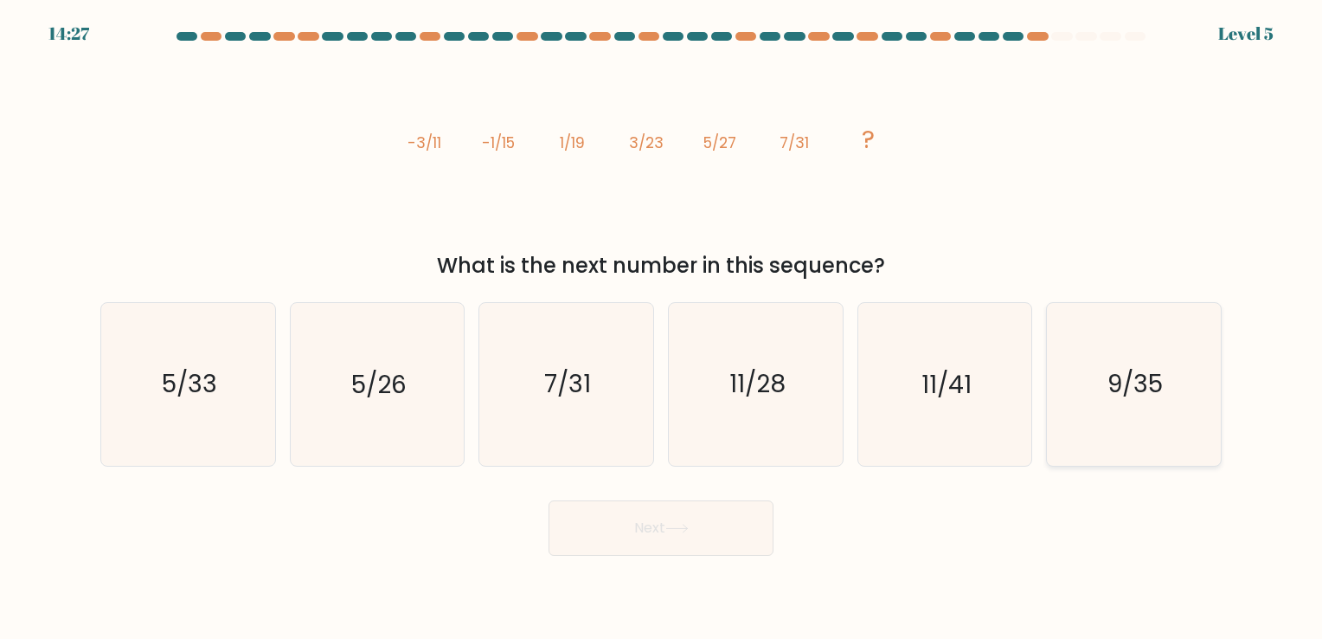
click at [1105, 363] on icon "9/35" at bounding box center [1134, 384] width 162 height 162
click at [662, 328] on input "f. 9/35" at bounding box center [661, 323] width 1 height 9
radio input "true"
click at [718, 528] on button "Next" at bounding box center [661, 527] width 225 height 55
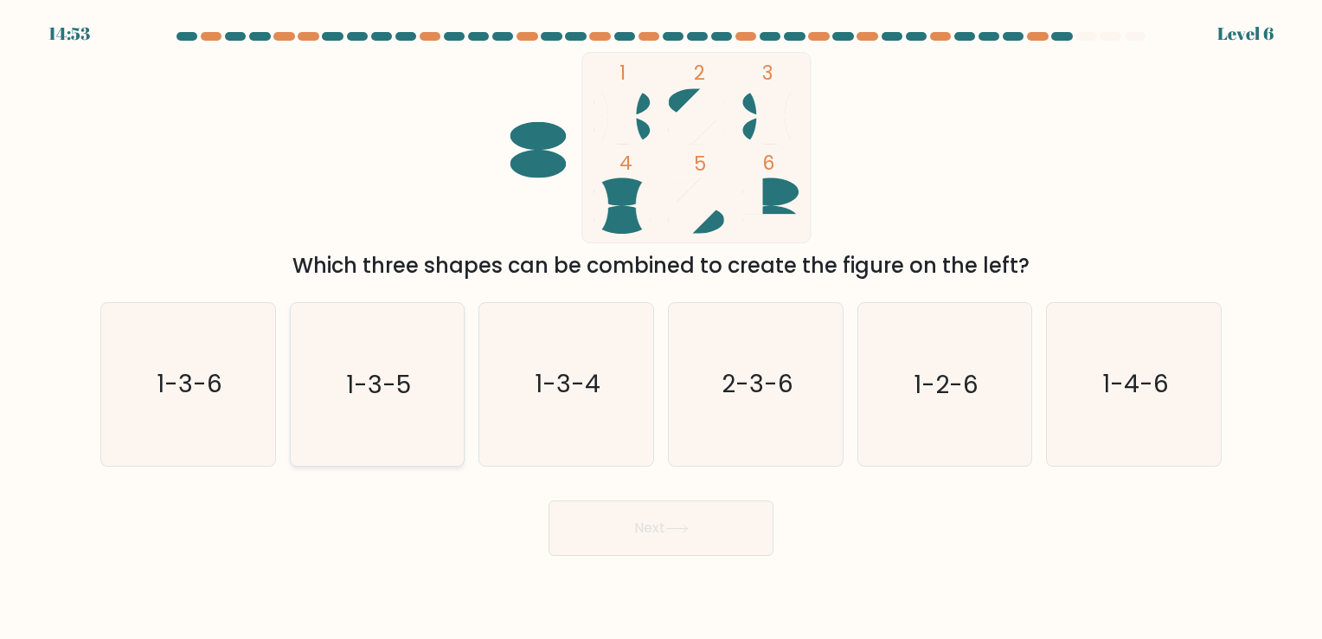
click at [451, 363] on icon "1-3-5" at bounding box center [377, 384] width 162 height 162
click at [661, 328] on input "b. 1-3-5" at bounding box center [661, 323] width 1 height 9
radio input "true"
click at [662, 522] on button "Next" at bounding box center [661, 527] width 225 height 55
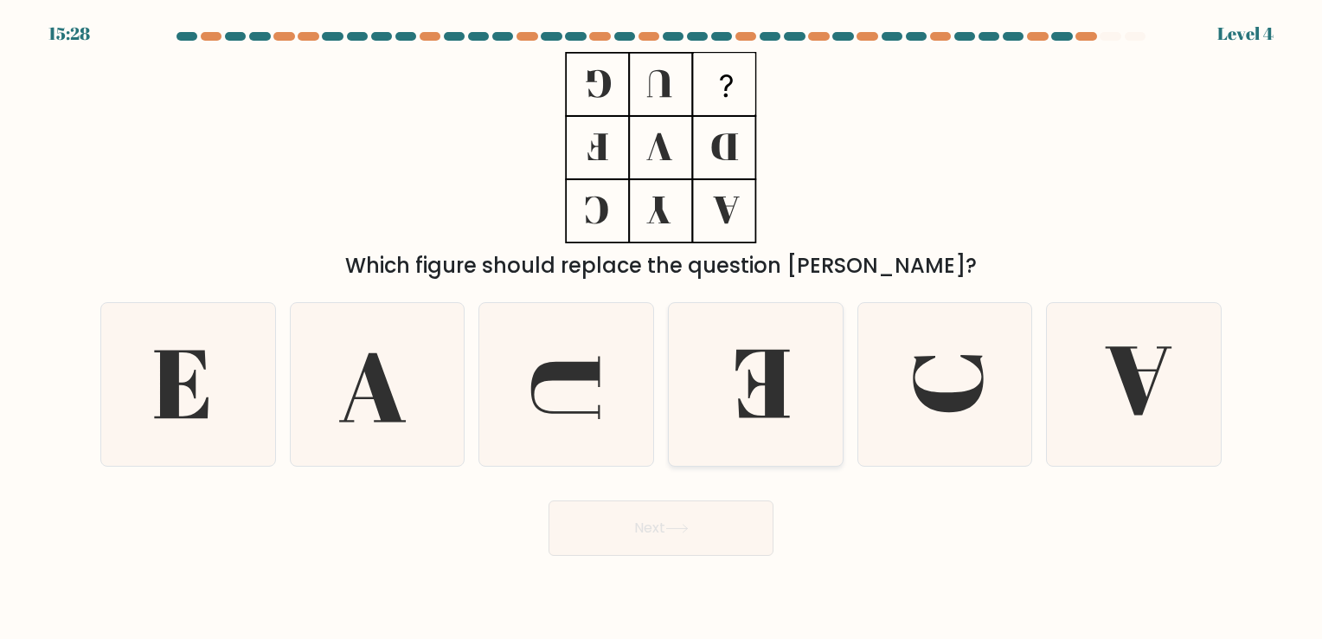
click at [748, 400] on icon at bounding box center [756, 384] width 162 height 162
click at [662, 328] on input "d." at bounding box center [661, 323] width 1 height 9
radio input "true"
click at [710, 530] on button "Next" at bounding box center [661, 527] width 225 height 55
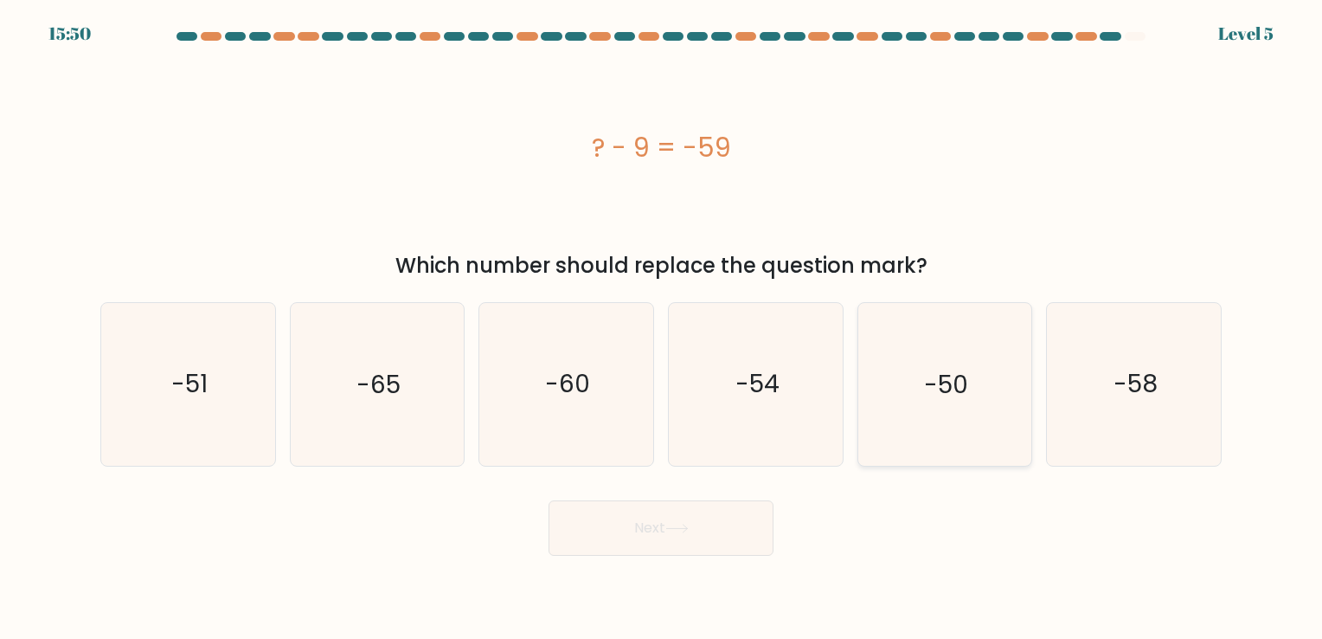
click at [893, 372] on icon "-50" at bounding box center [945, 384] width 162 height 162
click at [662, 328] on input "e. -50" at bounding box center [661, 323] width 1 height 9
radio input "true"
click at [661, 543] on button "Next" at bounding box center [661, 527] width 225 height 55
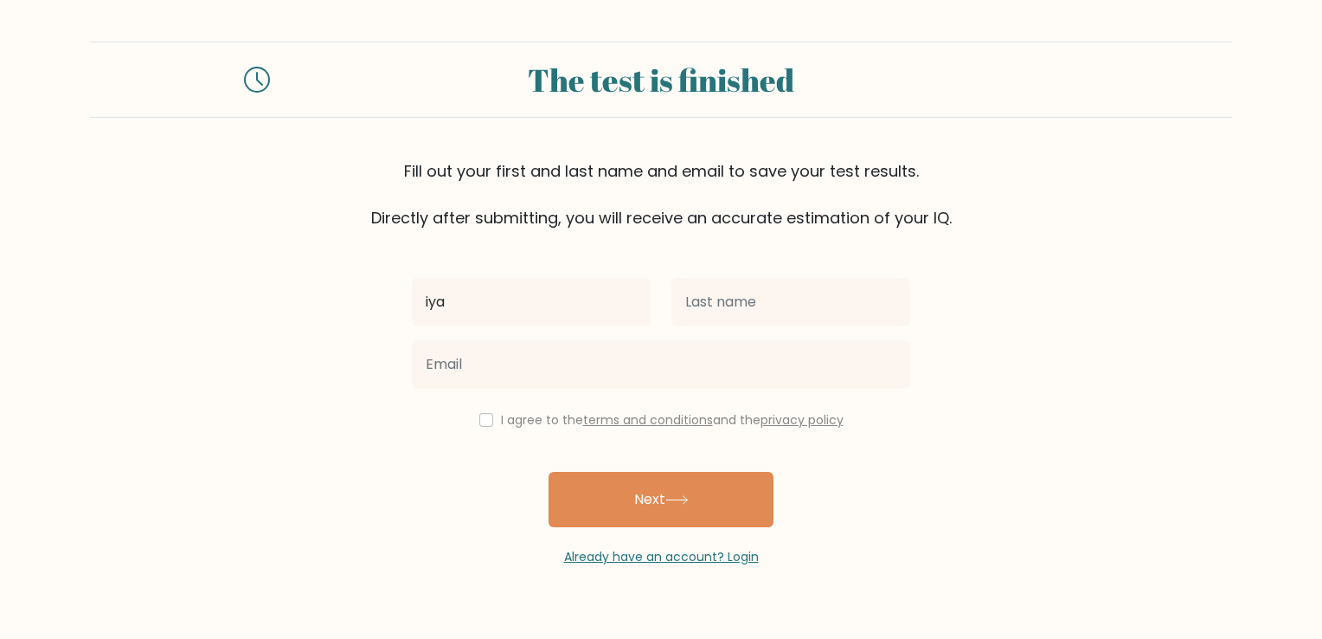
type input "[PERSON_NAME]"
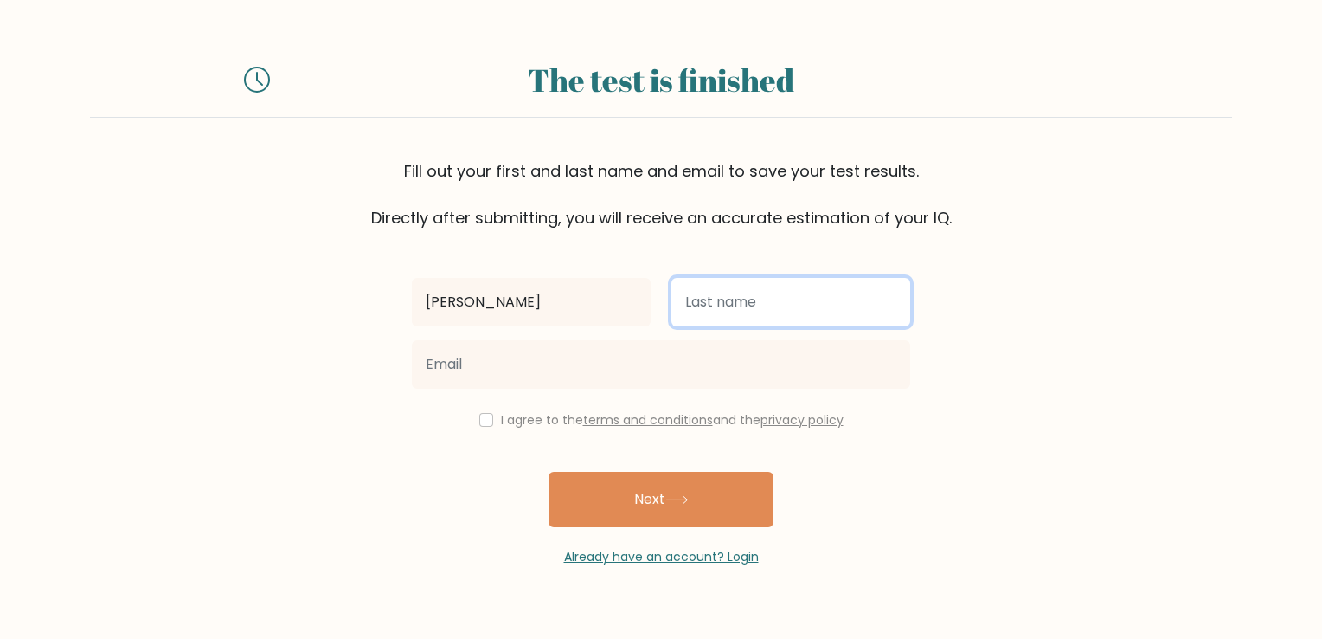
type input "[PERSON_NAME]"
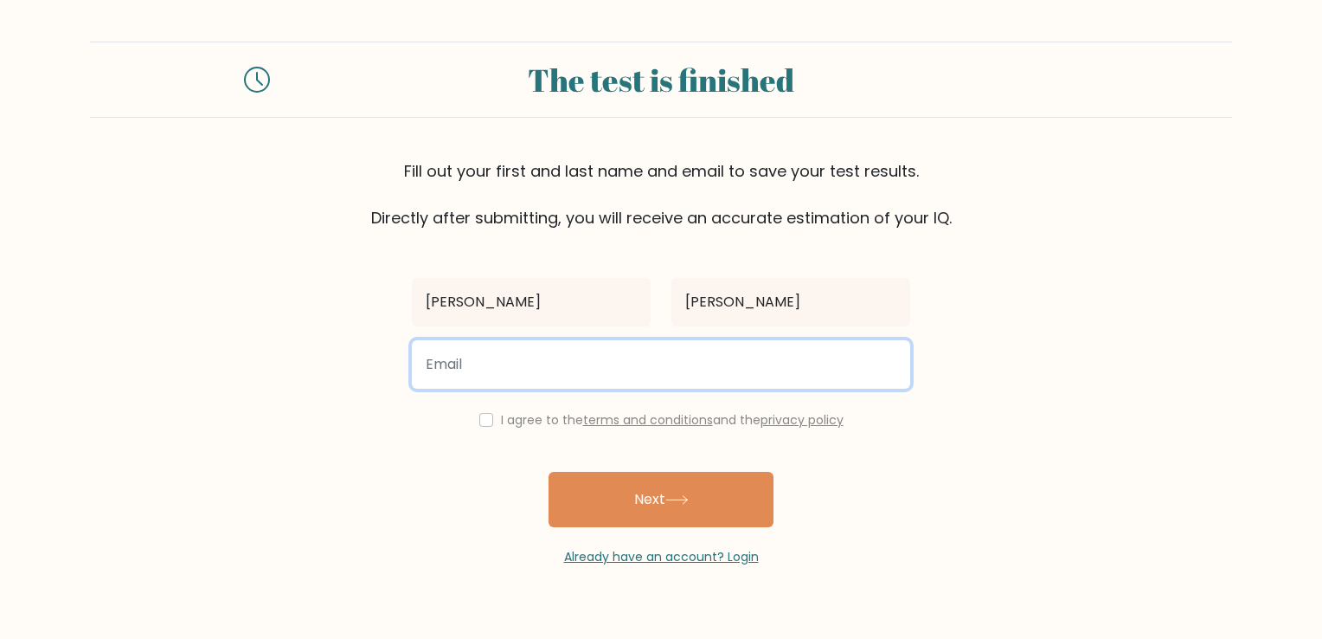
type input "[EMAIL_ADDRESS][DOMAIN_NAME]"
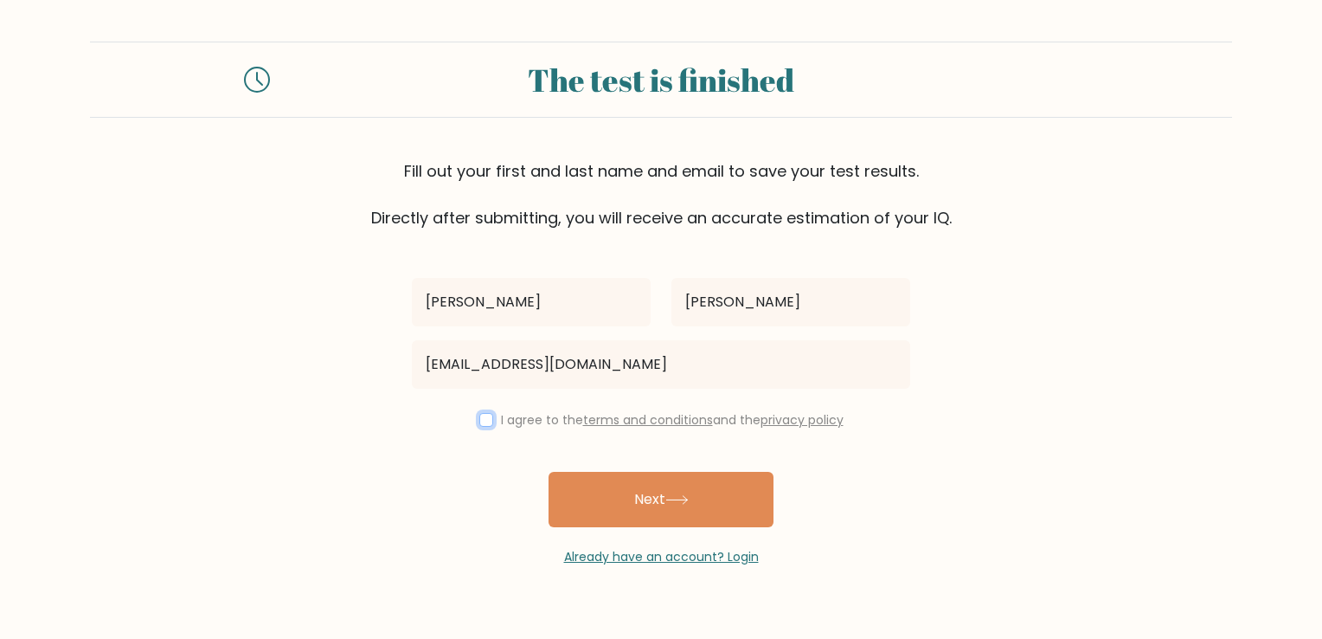
click at [485, 419] on input "checkbox" at bounding box center [486, 420] width 14 height 14
checkbox input "true"
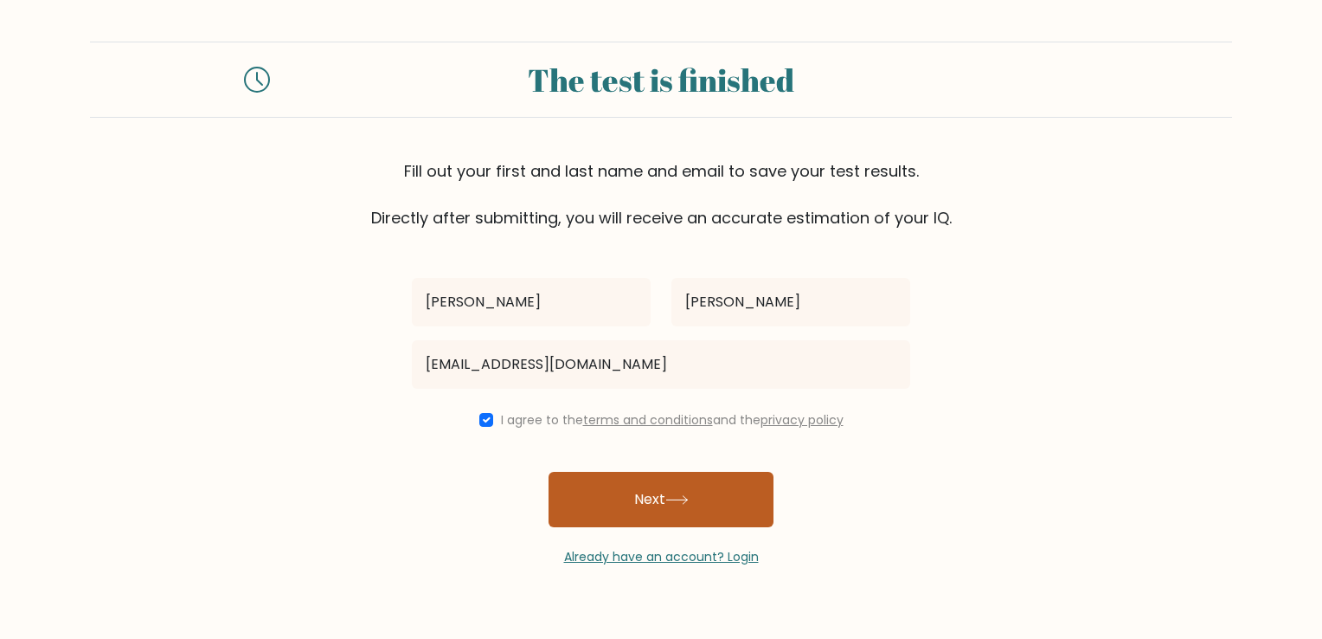
click at [627, 507] on button "Next" at bounding box center [661, 499] width 225 height 55
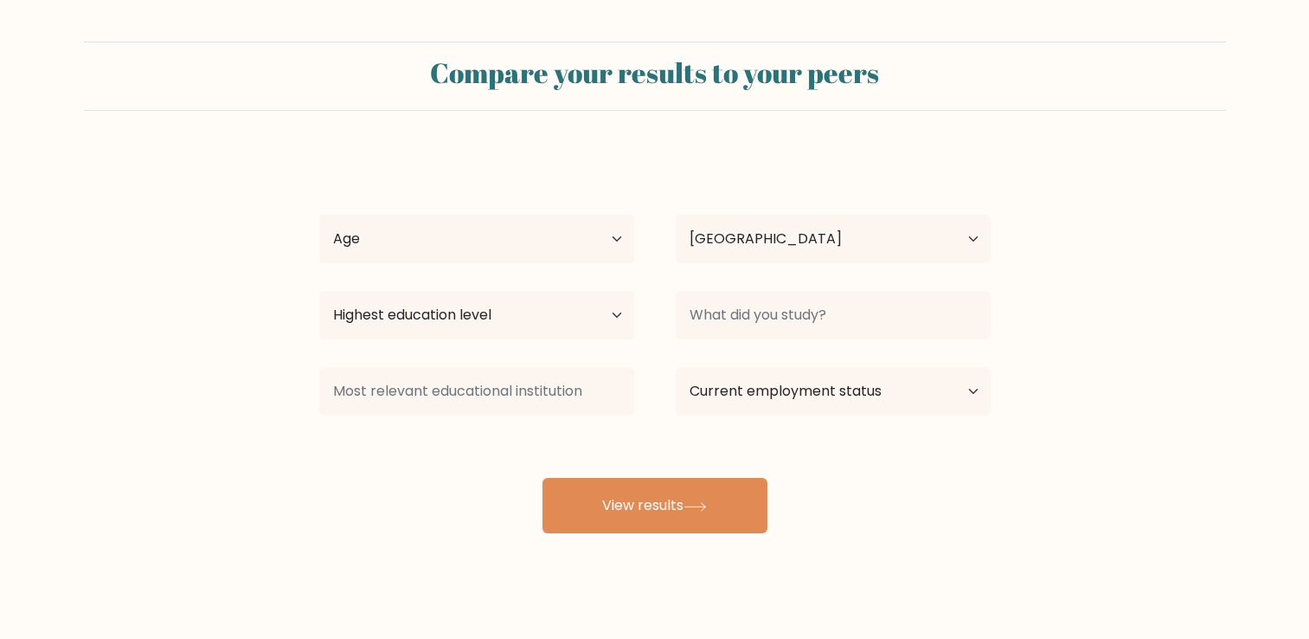
select select "US"
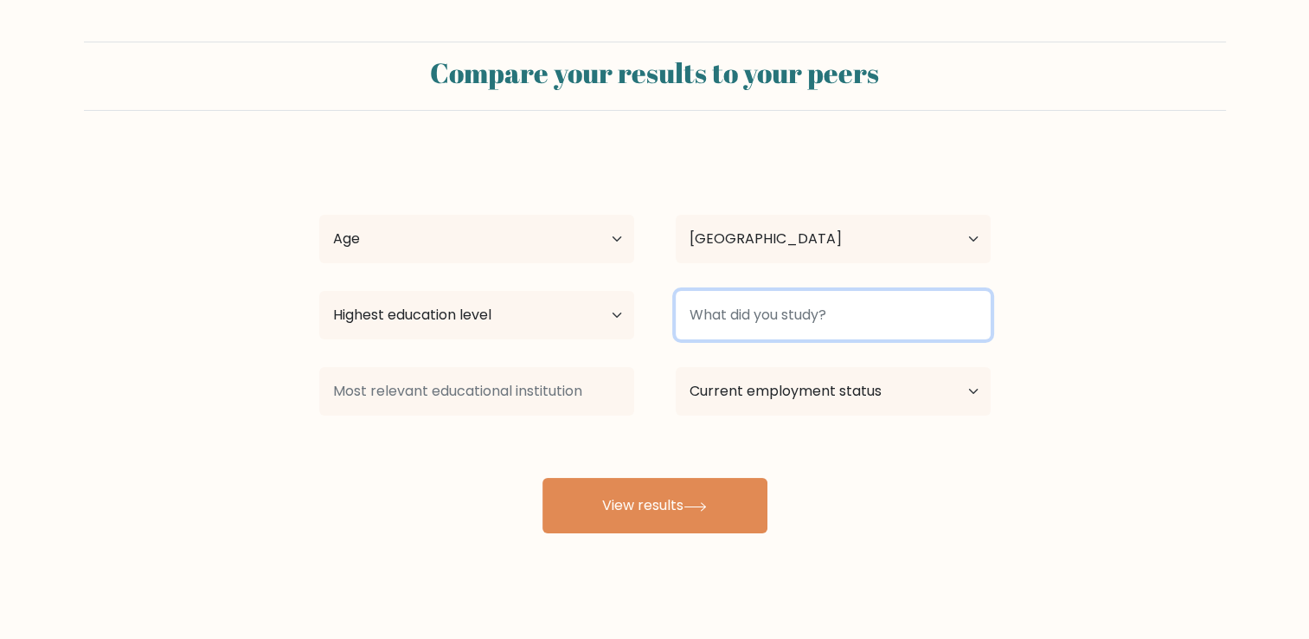
click at [799, 308] on input at bounding box center [833, 315] width 315 height 48
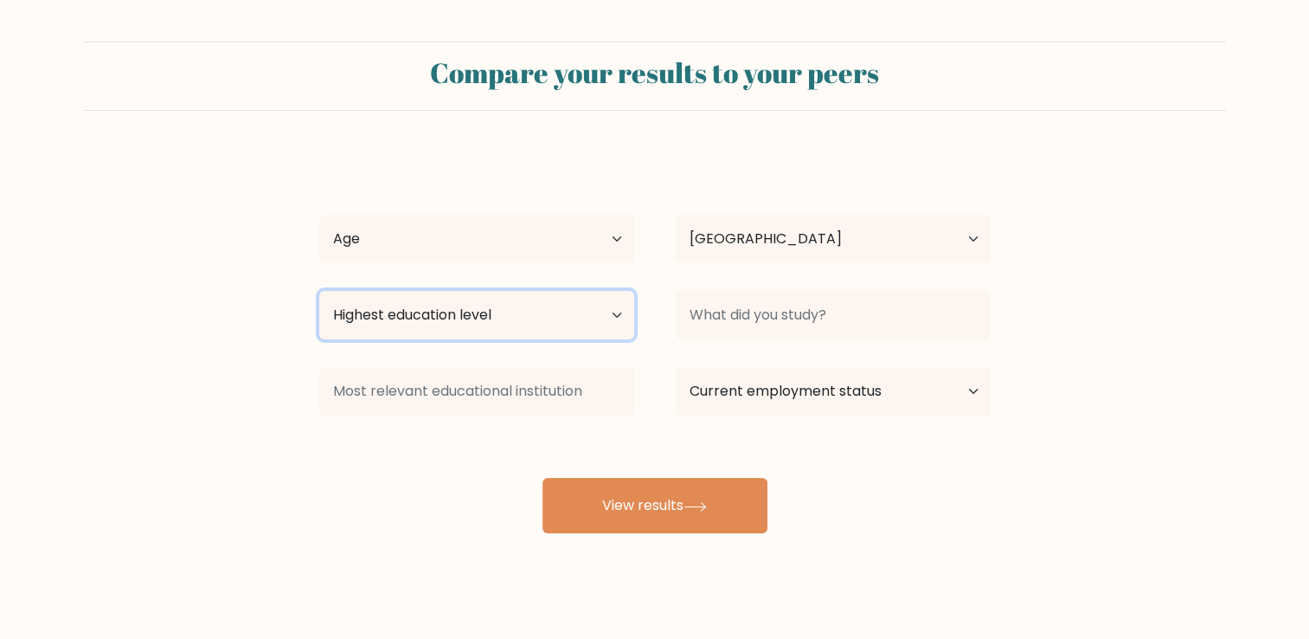
click at [599, 318] on select "Highest education level No schooling Primary Lower Secondary Upper Secondary Oc…" at bounding box center [476, 315] width 315 height 48
select select "upper_secondary"
click at [319, 291] on select "Highest education level No schooling Primary Lower Secondary Upper Secondary Oc…" at bounding box center [476, 315] width 315 height 48
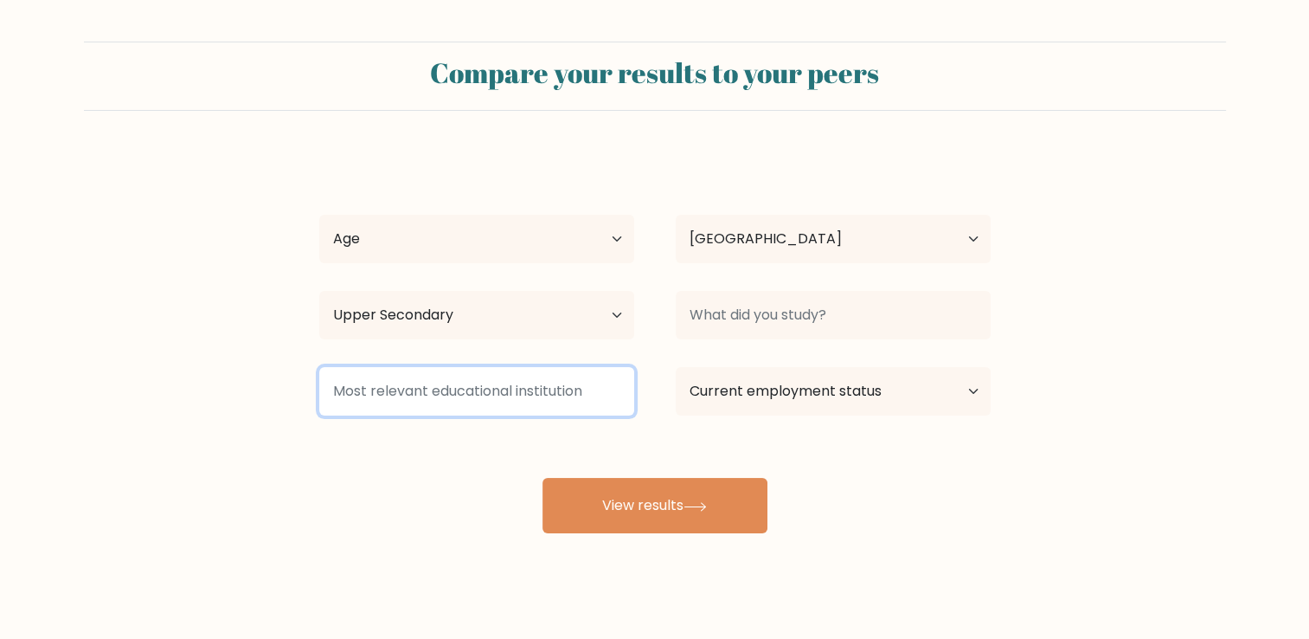
click at [564, 401] on input at bounding box center [476, 391] width 315 height 48
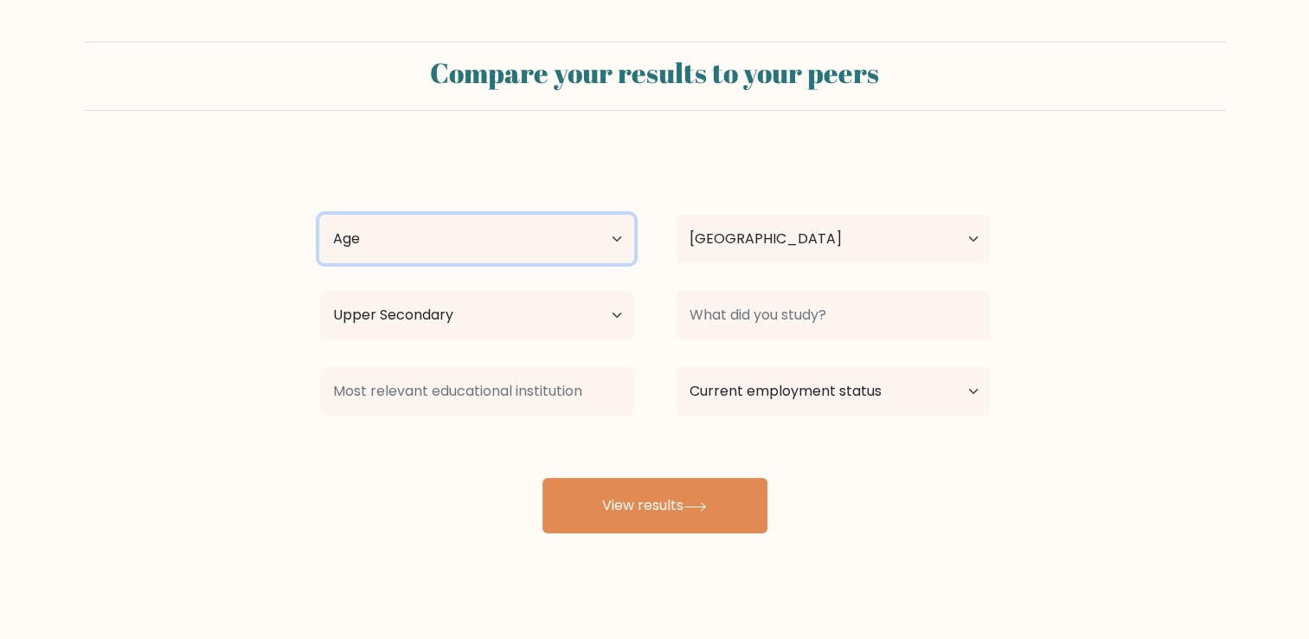
click at [582, 249] on select "Age Under [DEMOGRAPHIC_DATA] [DEMOGRAPHIC_DATA] [DEMOGRAPHIC_DATA] [DEMOGRAPHIC…" at bounding box center [476, 239] width 315 height 48
select select "min_18"
click at [319, 215] on select "Age Under [DEMOGRAPHIC_DATA] [DEMOGRAPHIC_DATA] [DEMOGRAPHIC_DATA] [DEMOGRAPHIC…" at bounding box center [476, 239] width 315 height 48
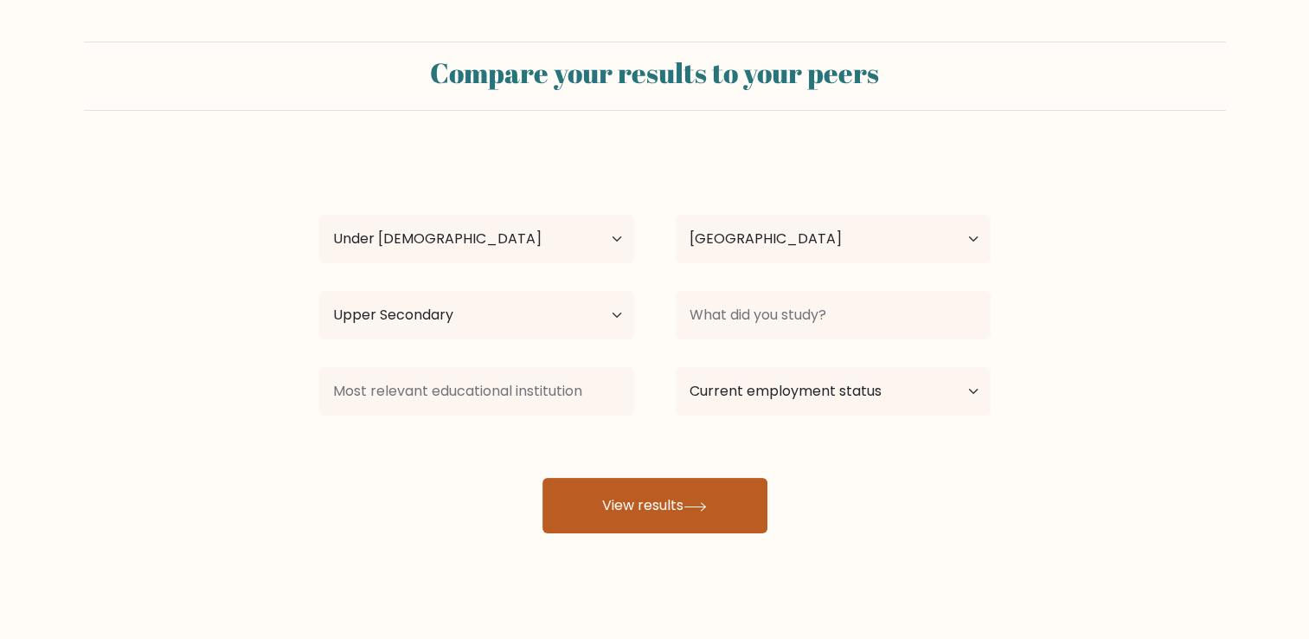
click at [640, 519] on button "View results" at bounding box center [655, 505] width 225 height 55
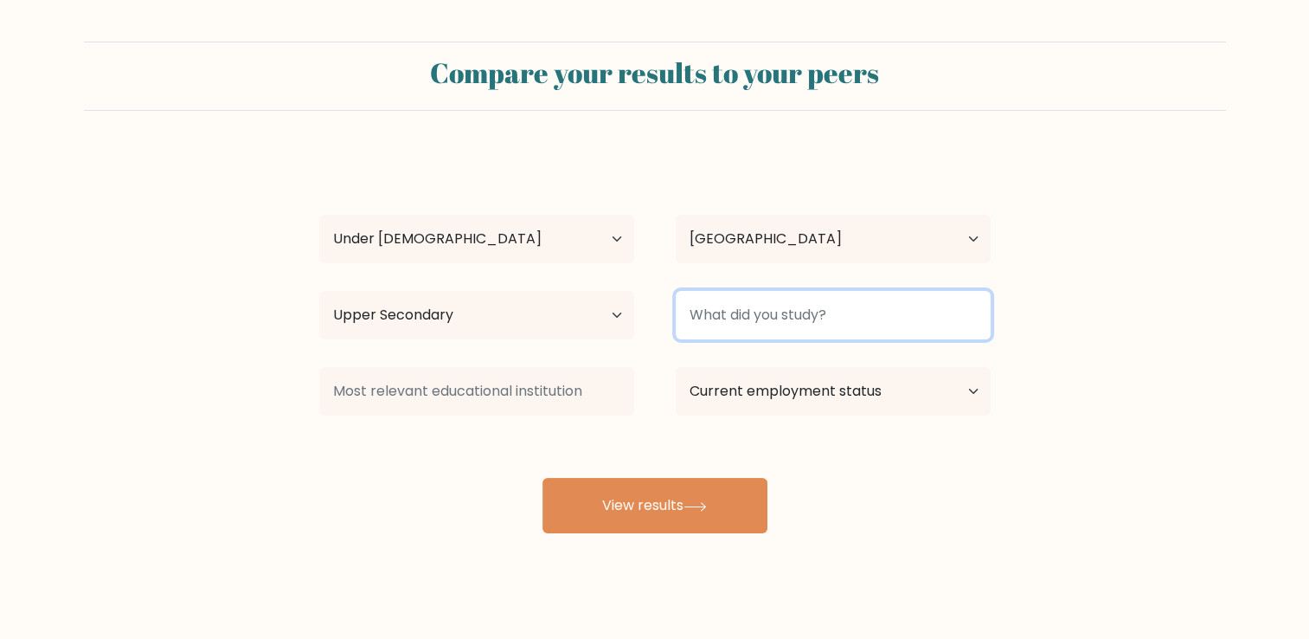
click at [748, 312] on input at bounding box center [833, 315] width 315 height 48
type input "regular school"
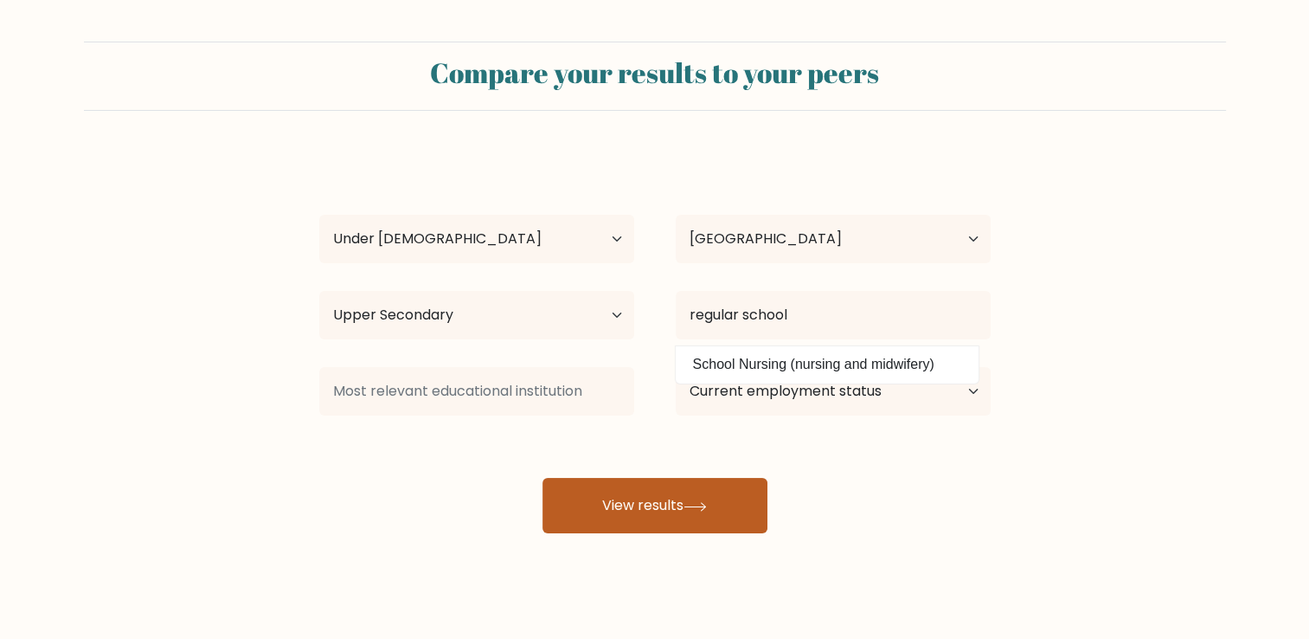
click at [682, 521] on button "View results" at bounding box center [655, 505] width 225 height 55
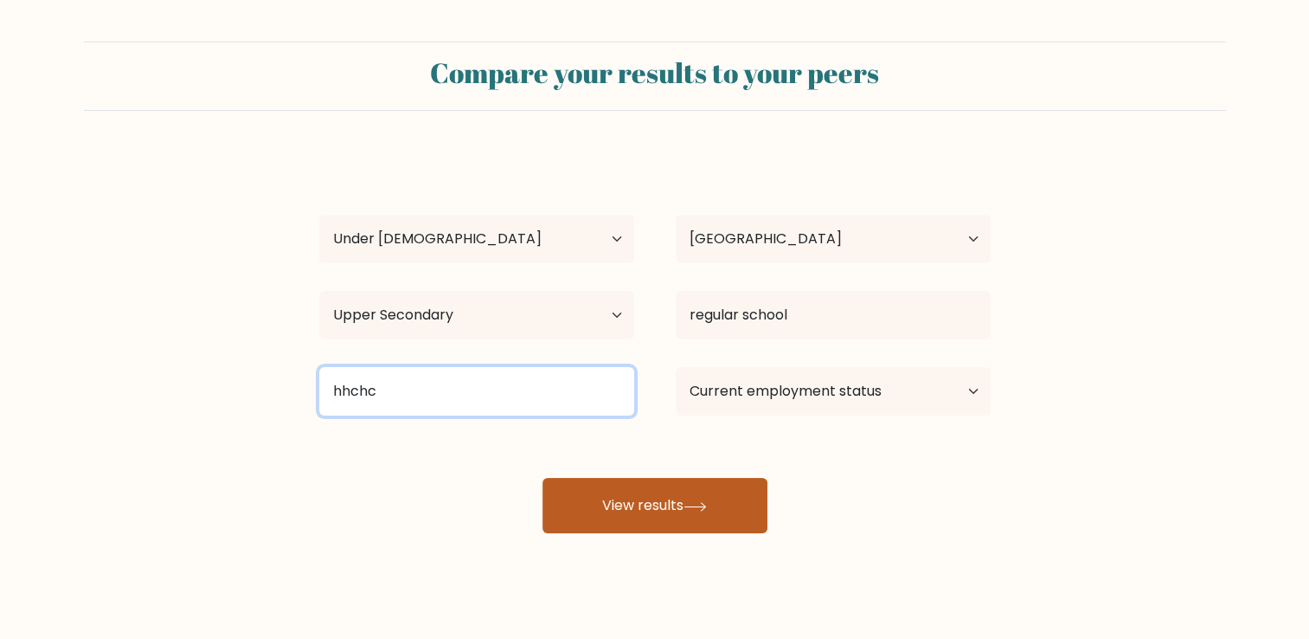
type input "hhchc"
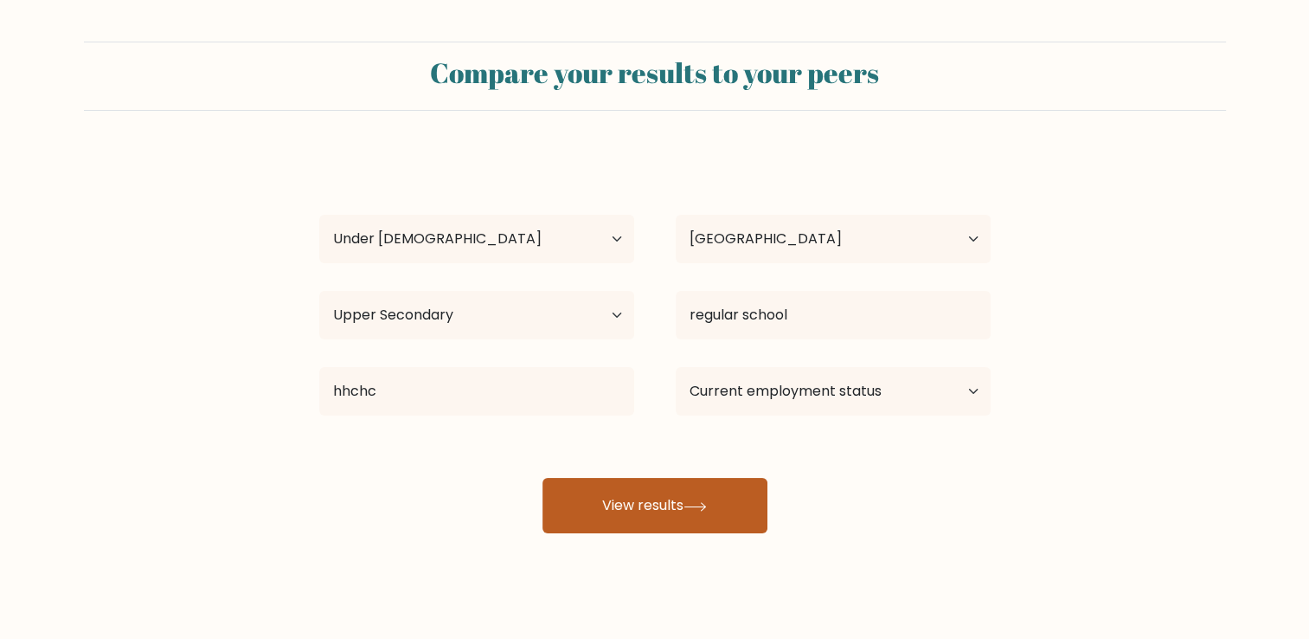
click at [645, 515] on button "View results" at bounding box center [655, 505] width 225 height 55
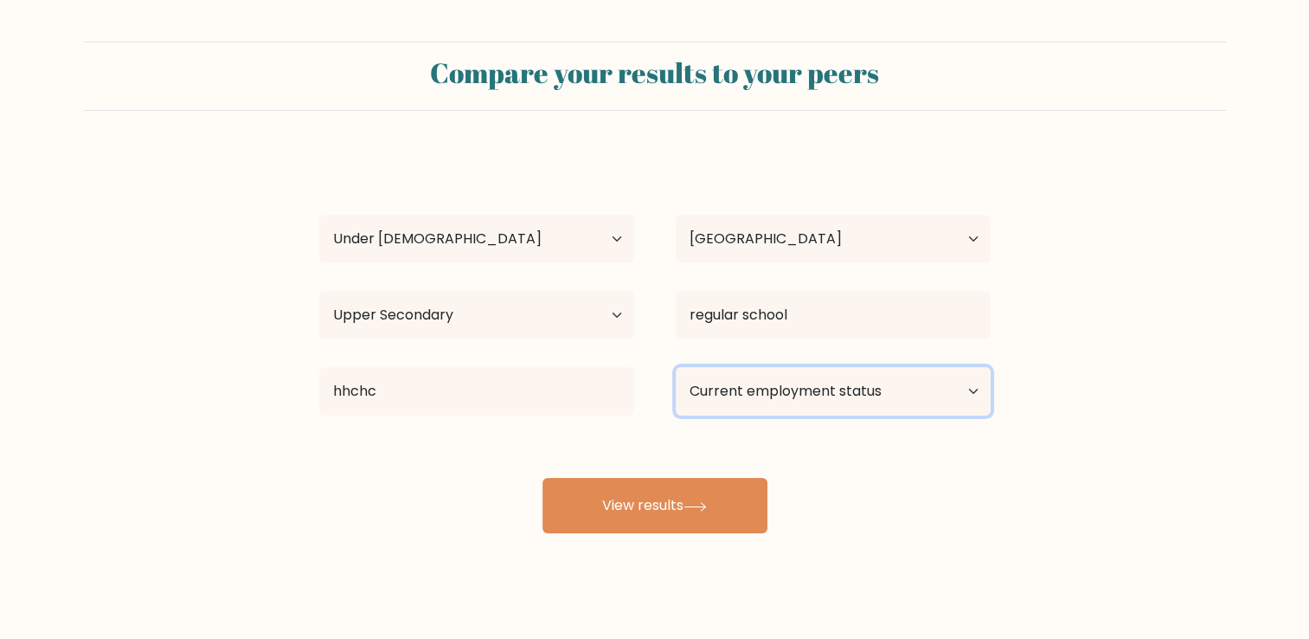
click at [806, 386] on select "Current employment status Employed Student Retired Other / prefer not to answer" at bounding box center [833, 391] width 315 height 48
select select "student"
click at [676, 367] on select "Current employment status Employed Student Retired Other / prefer not to answer" at bounding box center [833, 391] width 315 height 48
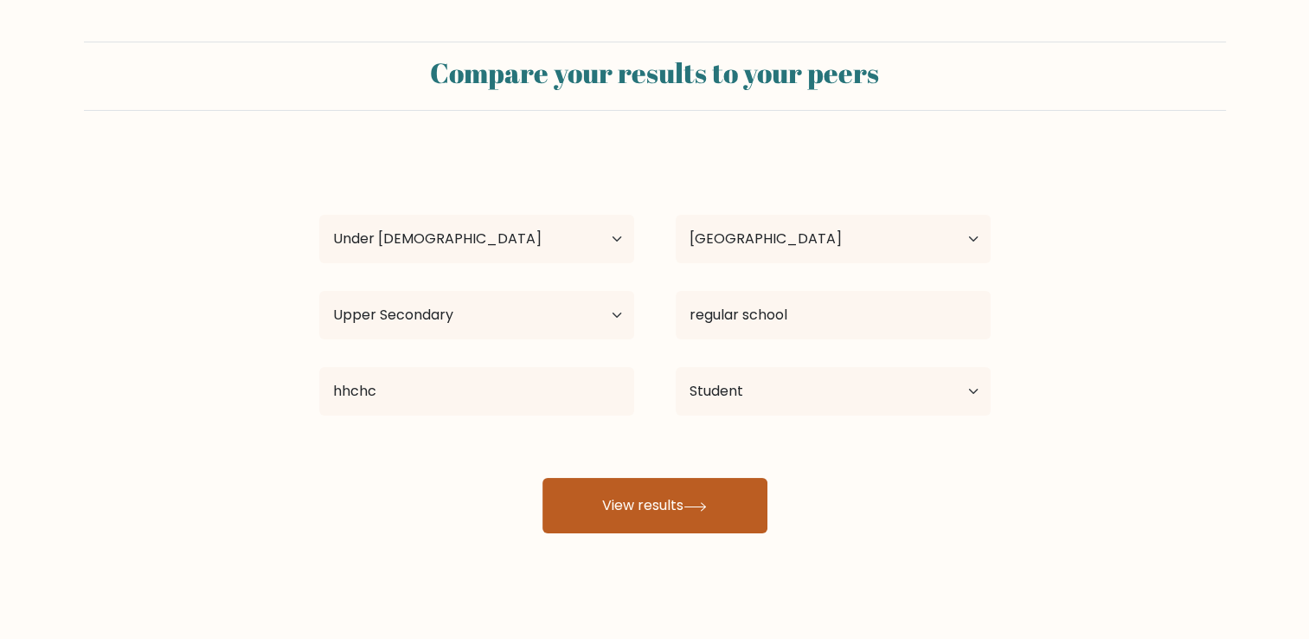
click at [710, 515] on button "View results" at bounding box center [655, 505] width 225 height 55
